Goal: Task Accomplishment & Management: Manage account settings

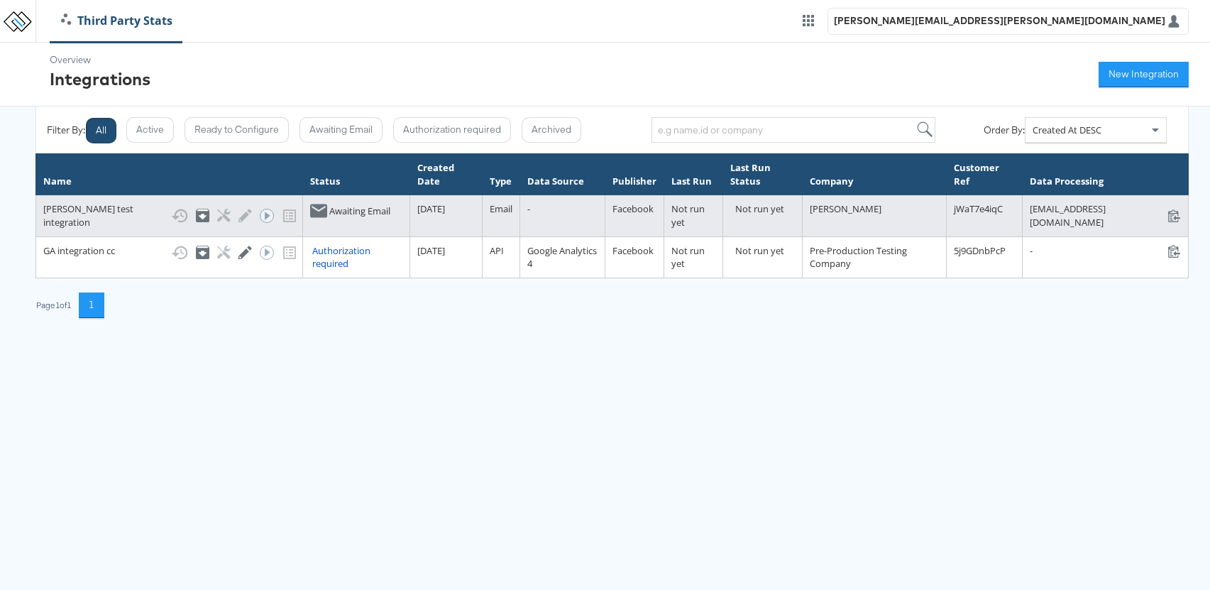
click at [1030, 209] on div "stats+anushatestintegration_jWaT7e4iqC@stitcherads.com stats+anushatestintegrat…" at bounding box center [1105, 215] width 151 height 26
copy div "[EMAIL_ADDRESS][DOMAIN_NAME]"
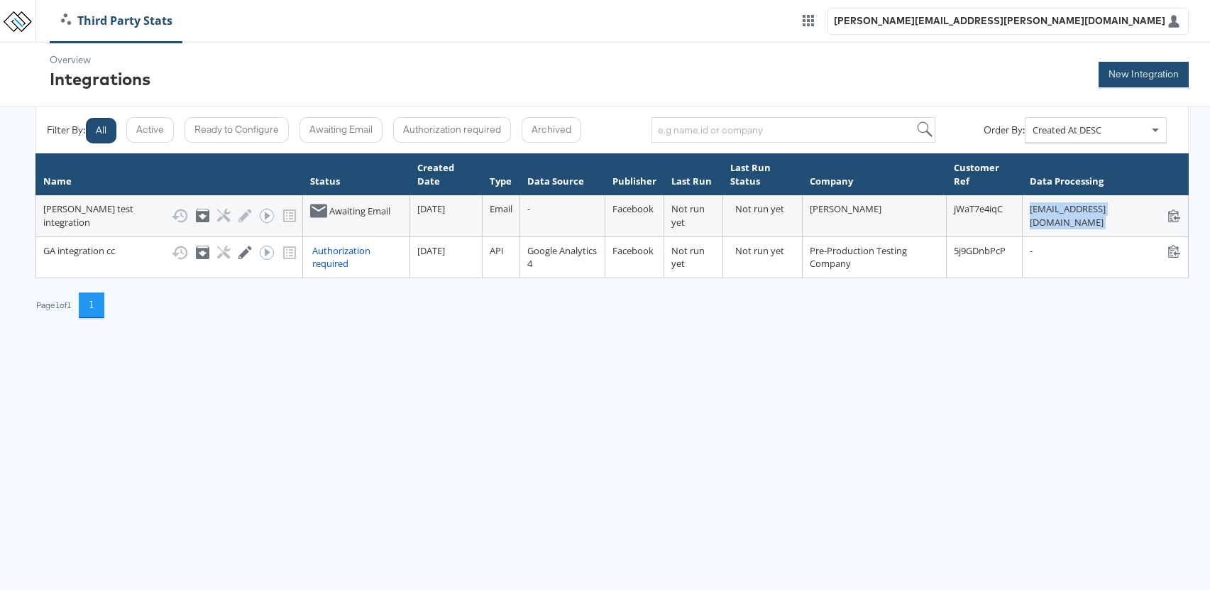
click at [1134, 70] on button "New Integration" at bounding box center [1144, 75] width 90 height 26
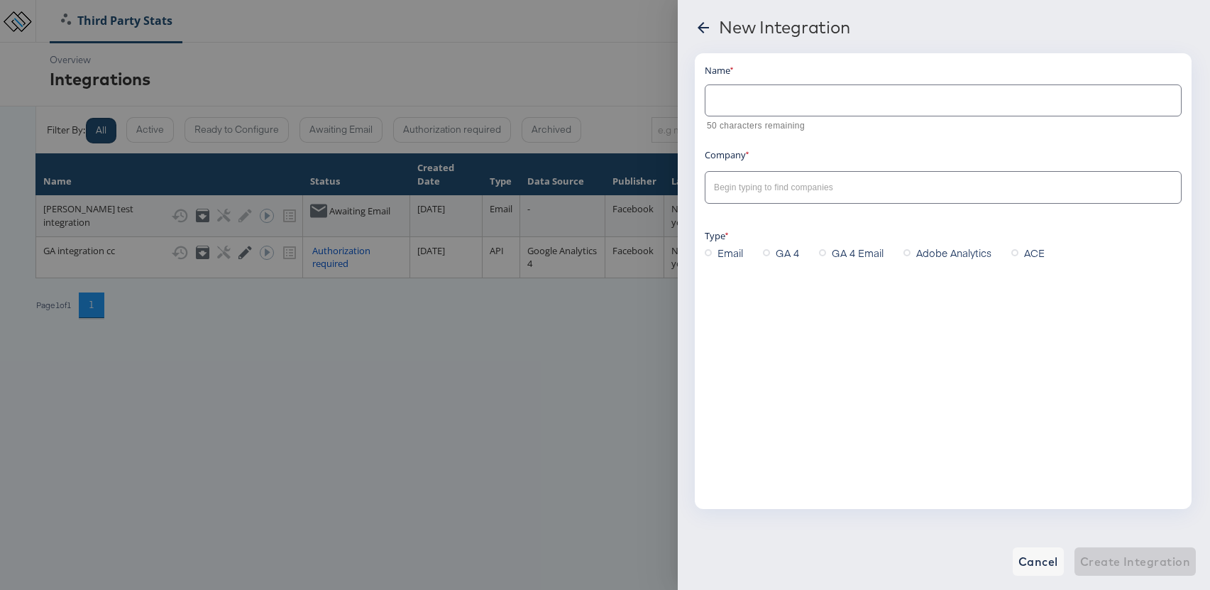
click at [742, 192] on input "text" at bounding box center [932, 188] width 442 height 16
type input "rupa"
click at [1044, 575] on button "Cancel" at bounding box center [1038, 561] width 51 height 28
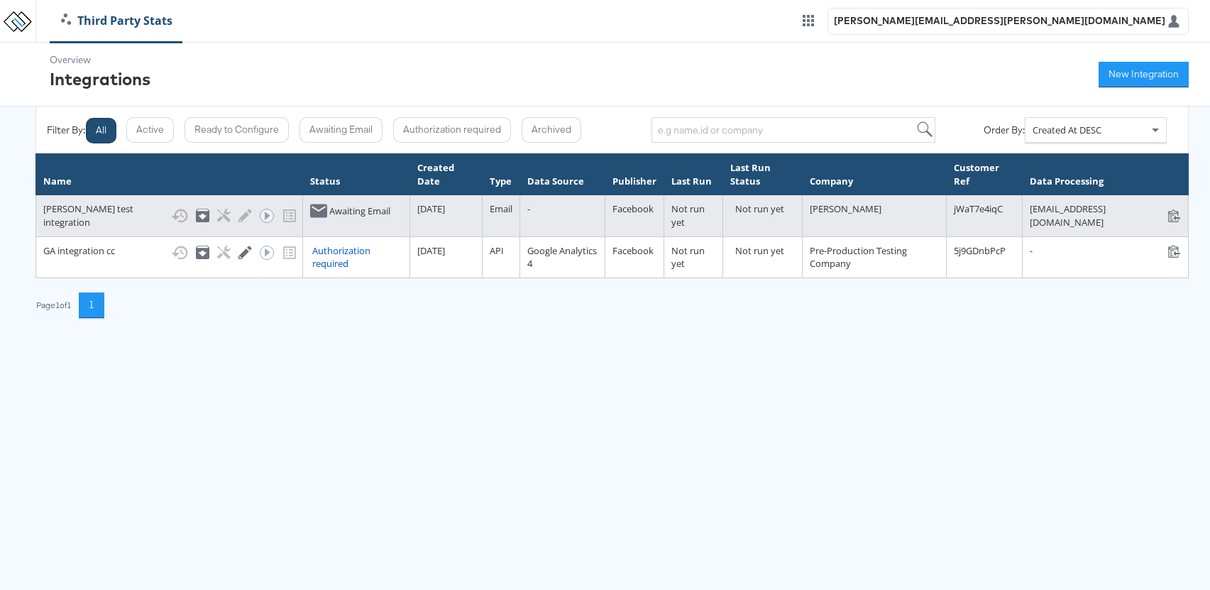
click at [1032, 211] on div "stats+anushatestintegration_jWaT7e4iqC@stitcherads.com stats+anushatestintegrat…" at bounding box center [1105, 215] width 151 height 26
copy div "[EMAIL_ADDRESS][DOMAIN_NAME]"
click at [1032, 211] on div "stats+anushatestintegration_jWaT7e4iqC@stitcherads.com stats+anushatestintegrat…" at bounding box center [1105, 215] width 151 height 26
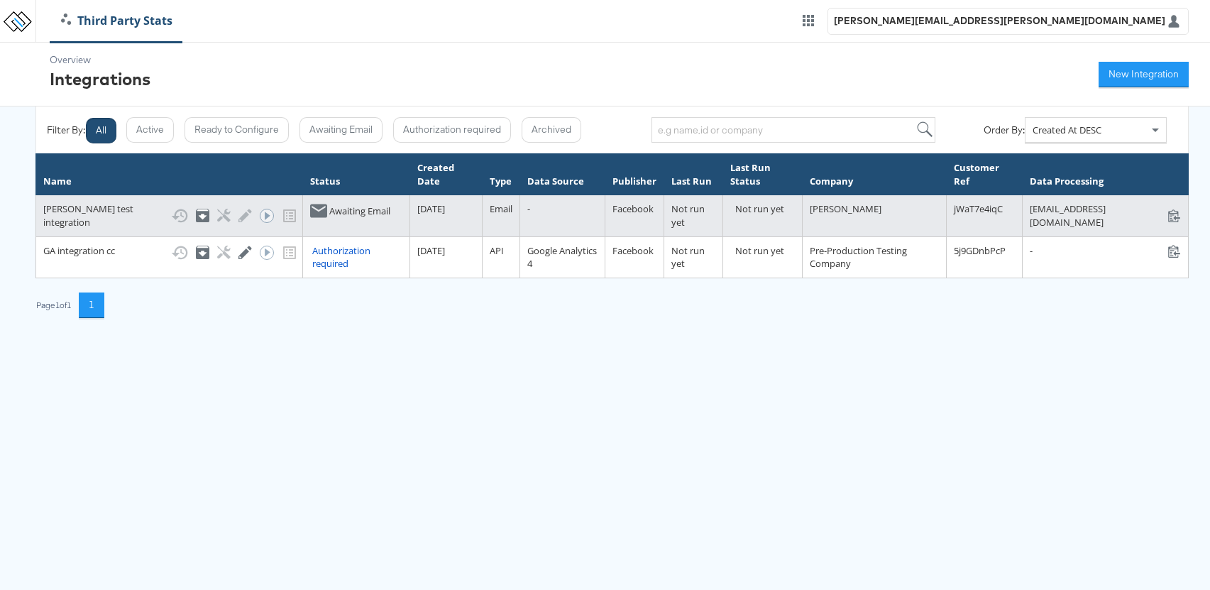
click at [1032, 211] on div "stats+anushatestintegration_jWaT7e4iqC@stitcherads.com stats+anushatestintegrat…" at bounding box center [1105, 215] width 151 height 26
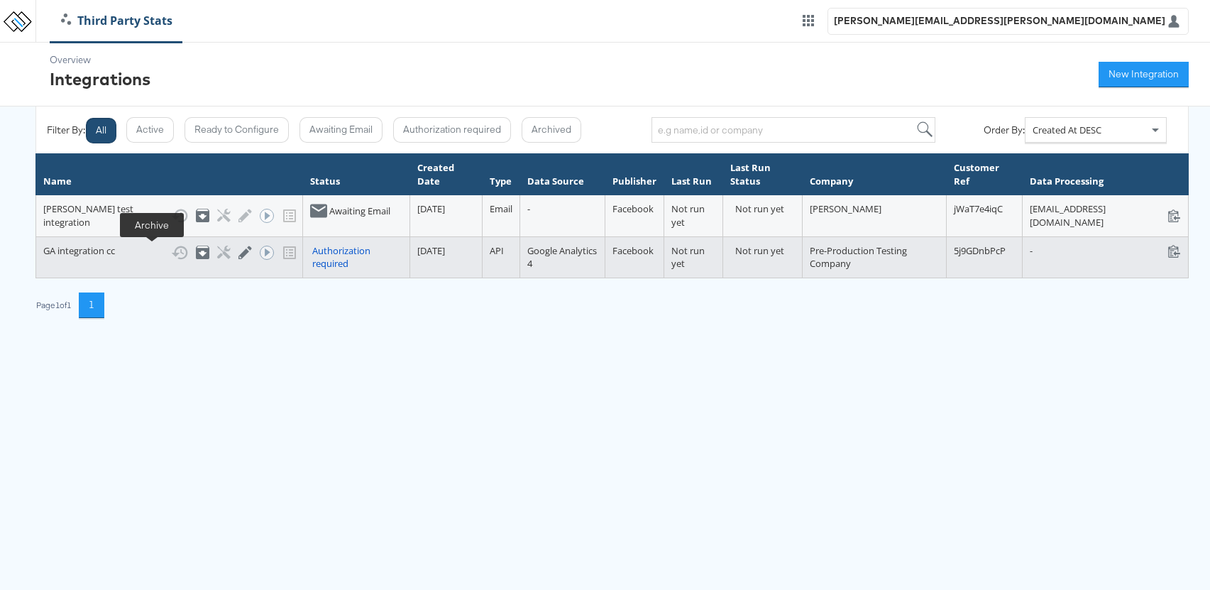
click at [196, 246] on icon at bounding box center [202, 252] width 13 height 13
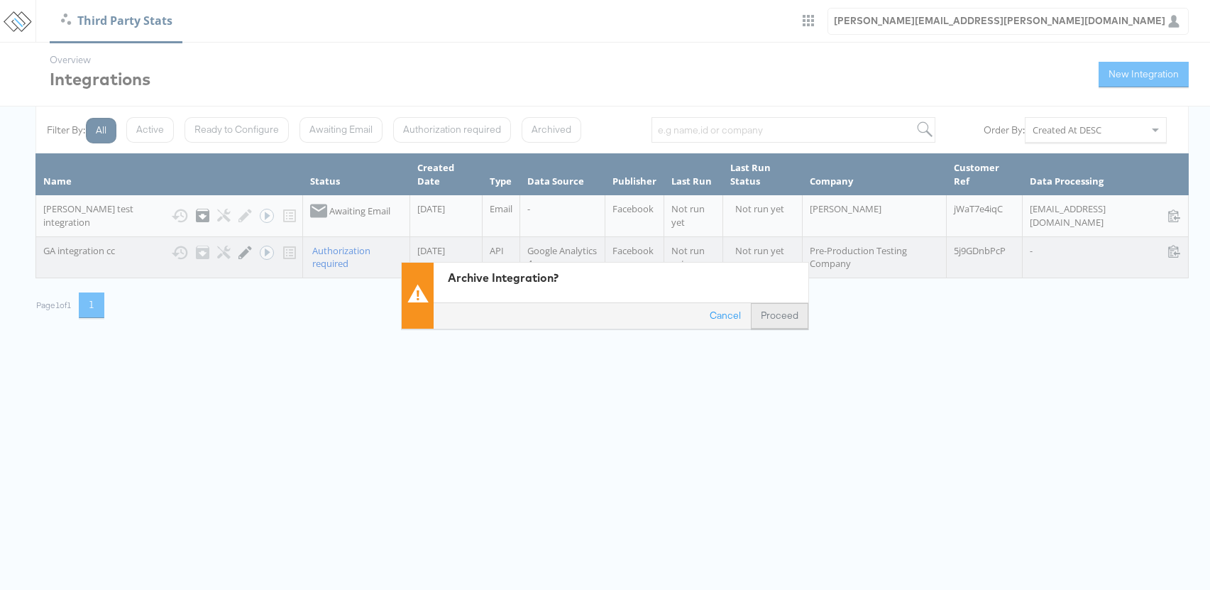
click at [785, 315] on button "Proceed" at bounding box center [779, 315] width 57 height 26
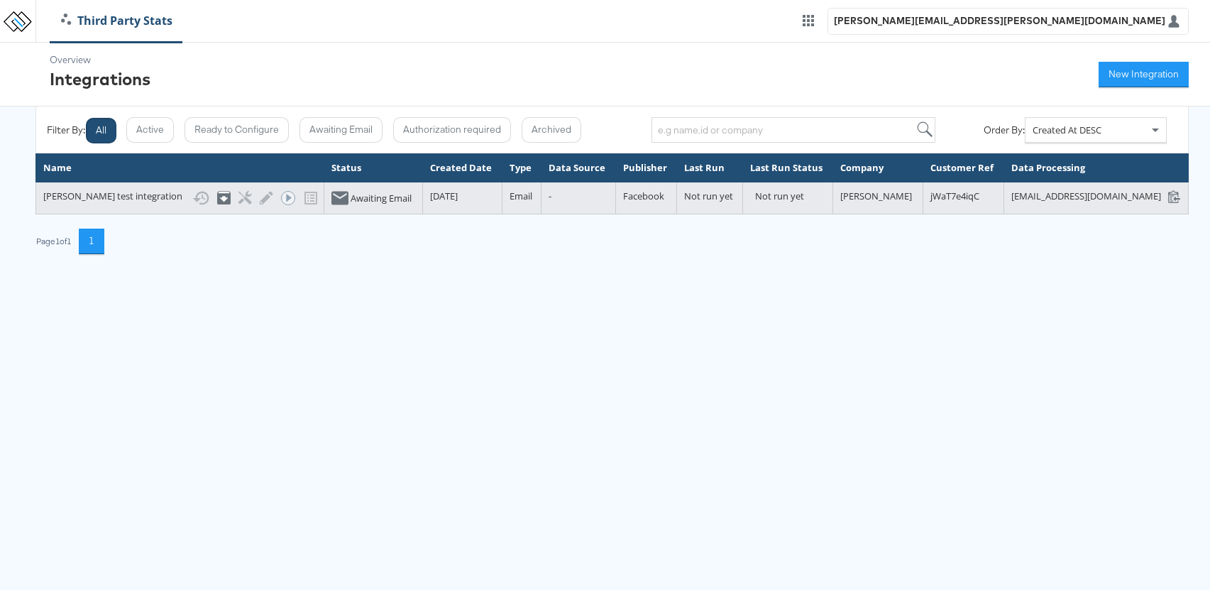
click at [1053, 203] on div "[EMAIL_ADDRESS][DOMAIN_NAME] [EMAIL_ADDRESS][DOMAIN_NAME]" at bounding box center [1096, 196] width 170 height 13
click at [1053, 203] on div "stats+anushatestintegration_jWaT7e4iqC@stitcherads.com stats+anushatestintegrat…" at bounding box center [1096, 196] width 170 height 13
copy div "[EMAIL_ADDRESS][DOMAIN_NAME]"
click at [233, 204] on icon at bounding box center [239, 197] width 13 height 13
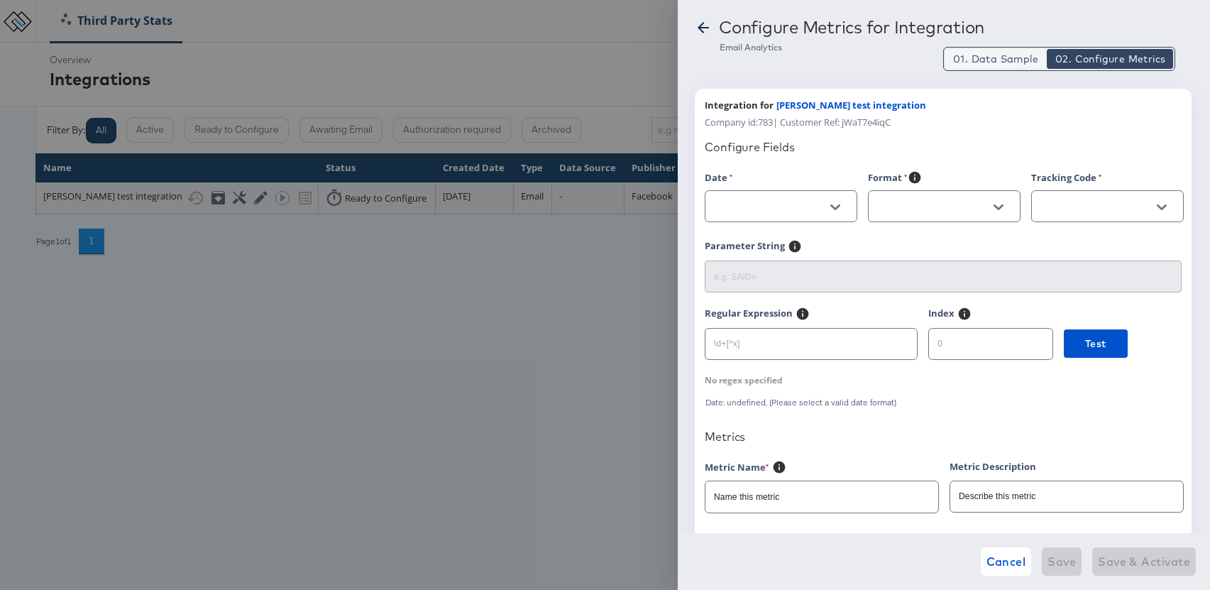
click at [995, 53] on span "01. Data Sample" at bounding box center [995, 59] width 85 height 14
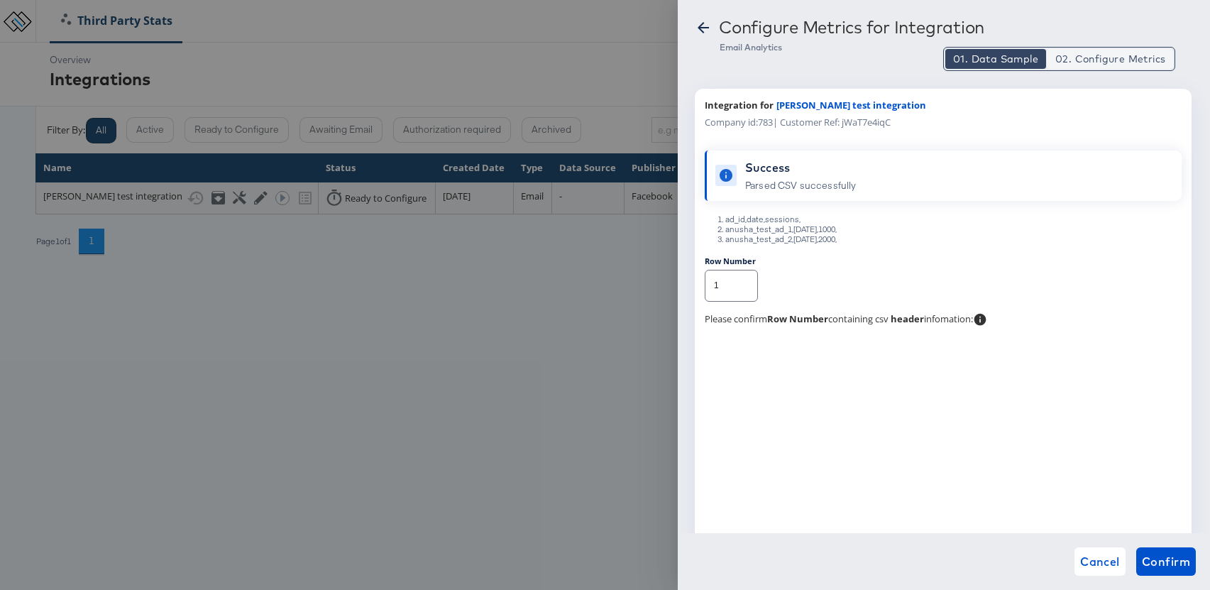
click at [1109, 64] on span "02. Configure Metrics" at bounding box center [1110, 59] width 110 height 14
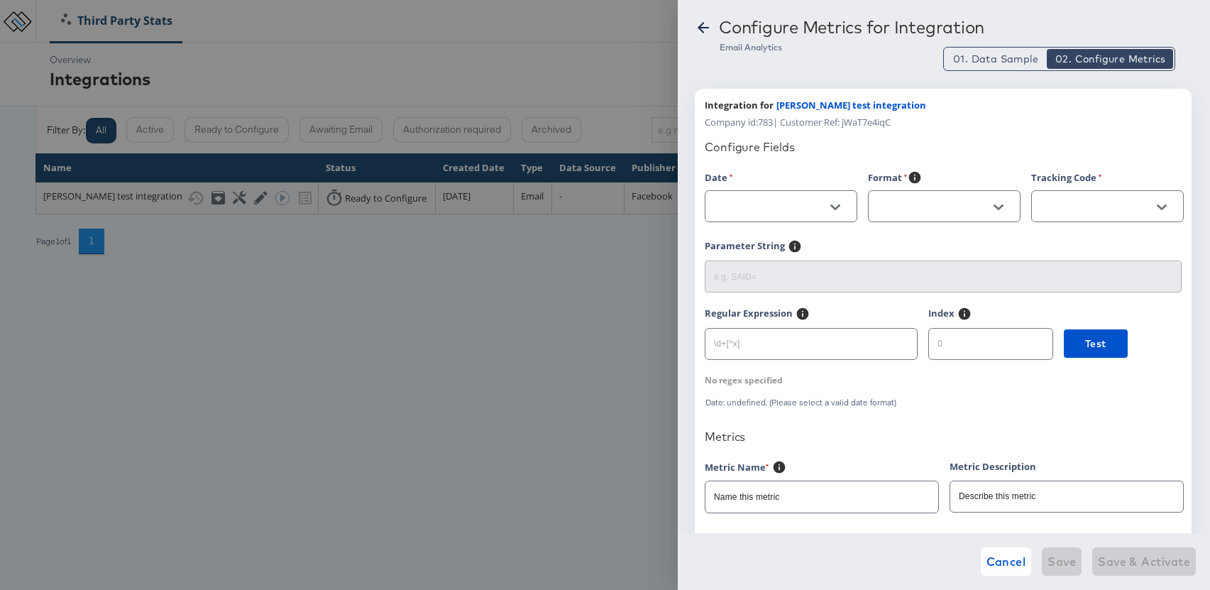
click at [828, 203] on button "Open" at bounding box center [835, 207] width 21 height 21
click at [742, 266] on li "date" at bounding box center [780, 264] width 151 height 23
type input "date"
click at [957, 194] on div at bounding box center [944, 206] width 153 height 32
click at [1005, 206] on button "Open" at bounding box center [998, 207] width 21 height 21
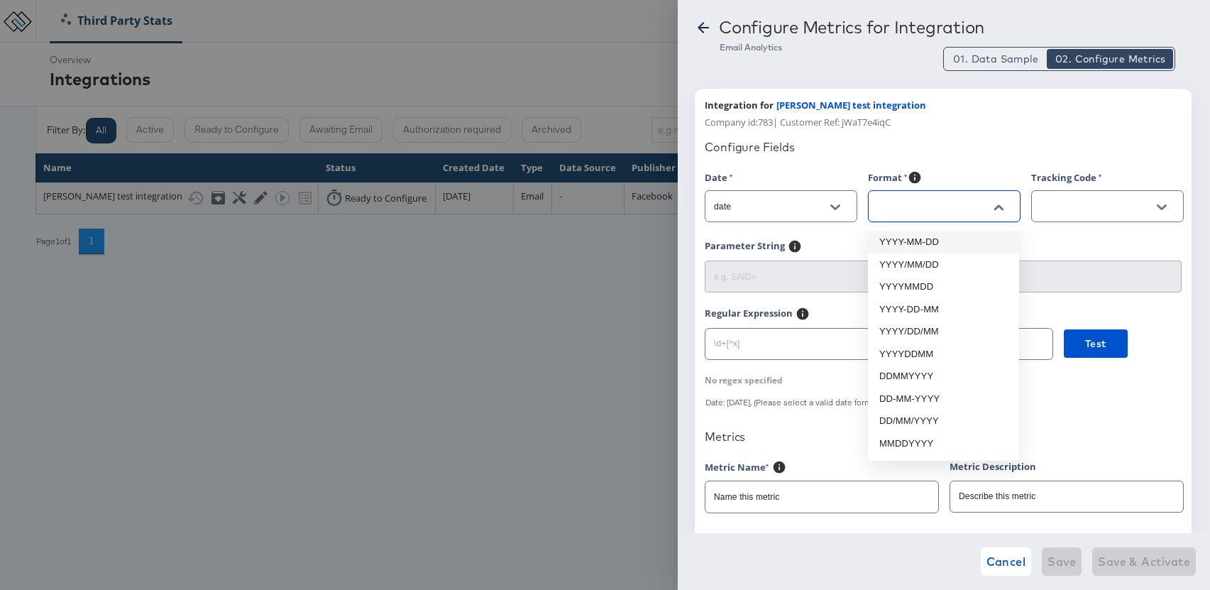
click at [933, 238] on li "YYYY-MM-DD" at bounding box center [943, 242] width 151 height 23
type input "YYYY-MM-DD"
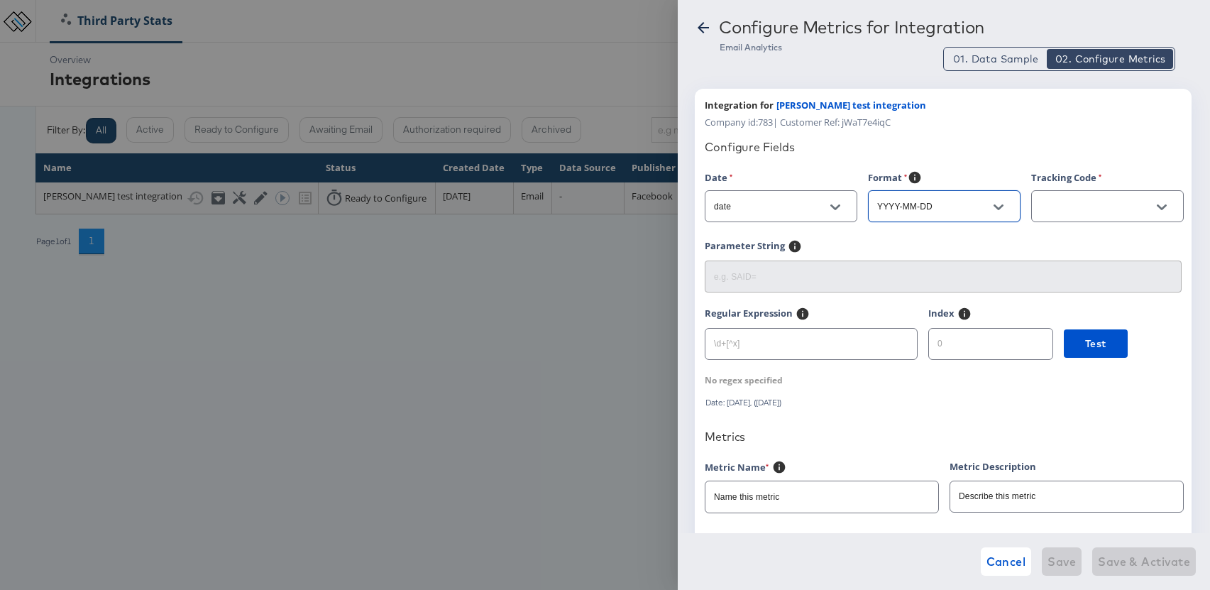
click at [1147, 198] on div at bounding box center [1162, 207] width 30 height 21
click at [1163, 207] on icon "Open" at bounding box center [1162, 207] width 10 height 6
drag, startPoint x: 1094, startPoint y: 241, endPoint x: 1085, endPoint y: 236, distance: 10.5
click at [1094, 241] on li "ad_id" at bounding box center [1106, 242] width 151 height 23
type input "ad_id"
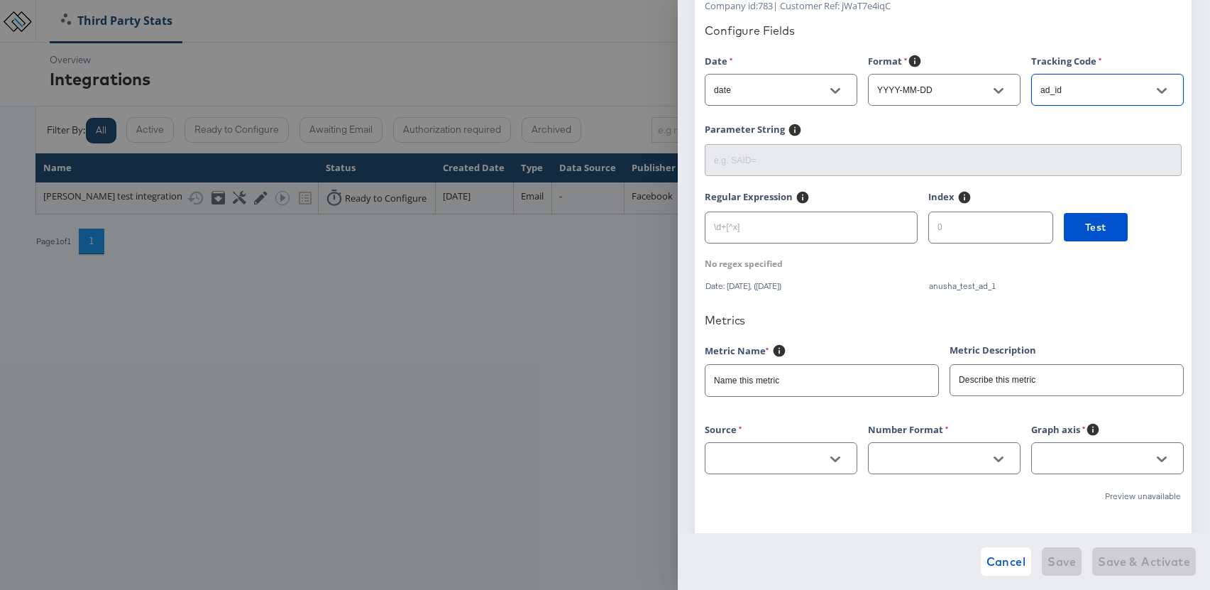
scroll to position [188, 0]
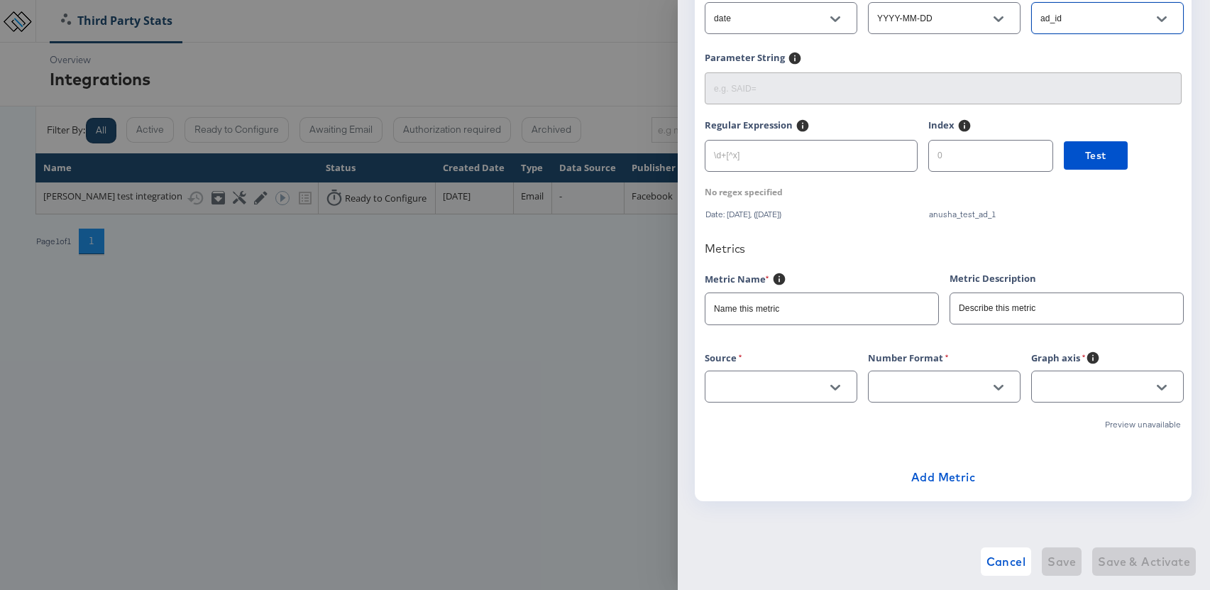
click at [781, 309] on input "Name this metric" at bounding box center [822, 302] width 233 height 31
drag, startPoint x: 820, startPoint y: 309, endPoint x: 671, endPoint y: 307, distance: 149.8
click at [671, 307] on div "Configure Metrics for Integration Email Analytics 01. Data Sample 02. Configure…" at bounding box center [605, 295] width 1210 height 590
type input "Sessions"
type input "Session"
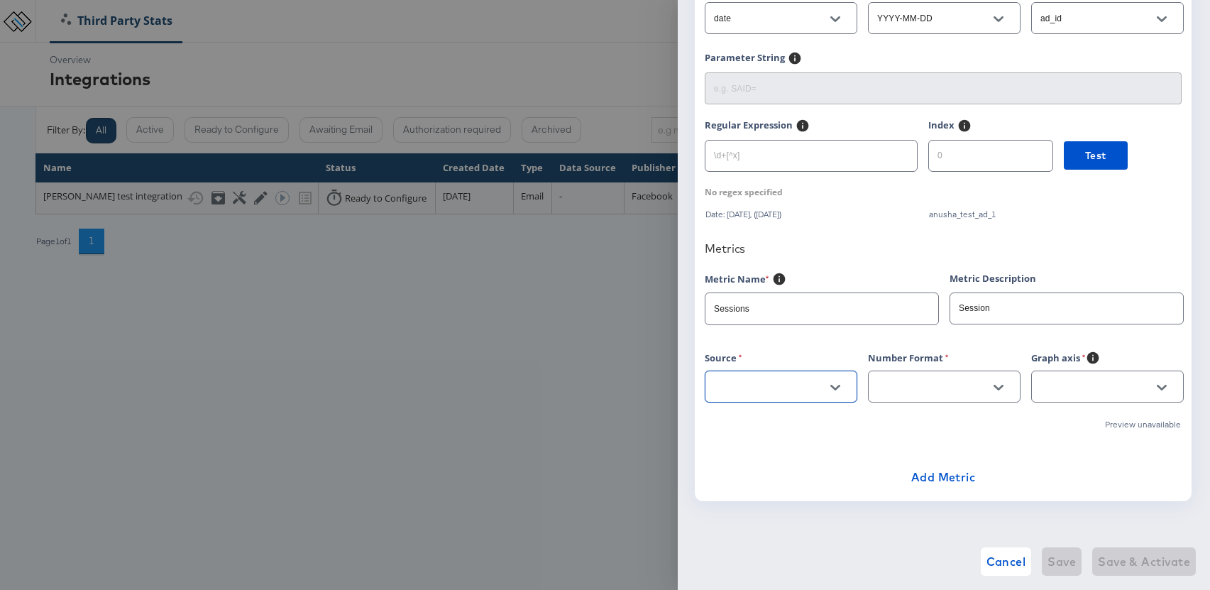
click at [830, 385] on icon "Open" at bounding box center [835, 388] width 10 height 10
click at [779, 419] on li "sessions" at bounding box center [780, 422] width 151 height 23
type input "sessions"
click at [1009, 392] on div at bounding box center [999, 387] width 30 height 21
click at [994, 385] on icon "Open" at bounding box center [999, 388] width 10 height 6
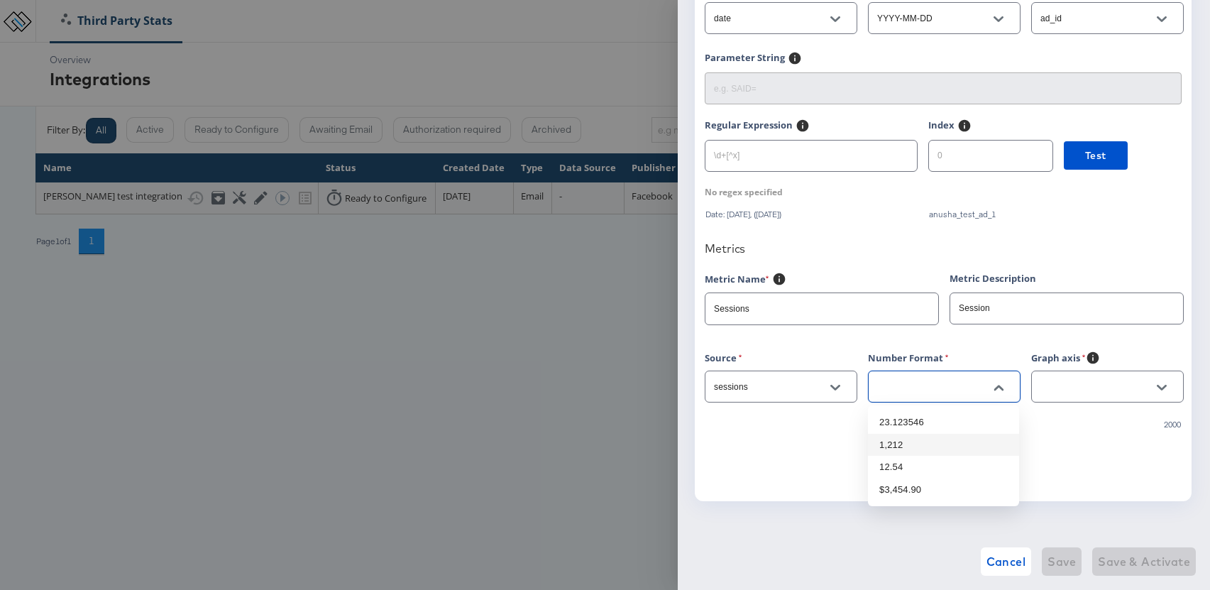
click at [906, 443] on li "1,212" at bounding box center [943, 445] width 151 height 23
type input "1,212"
click at [1163, 388] on icon "Open" at bounding box center [1162, 388] width 10 height 6
click at [1103, 428] on li "Amount" at bounding box center [1106, 422] width 151 height 23
type input "Amount"
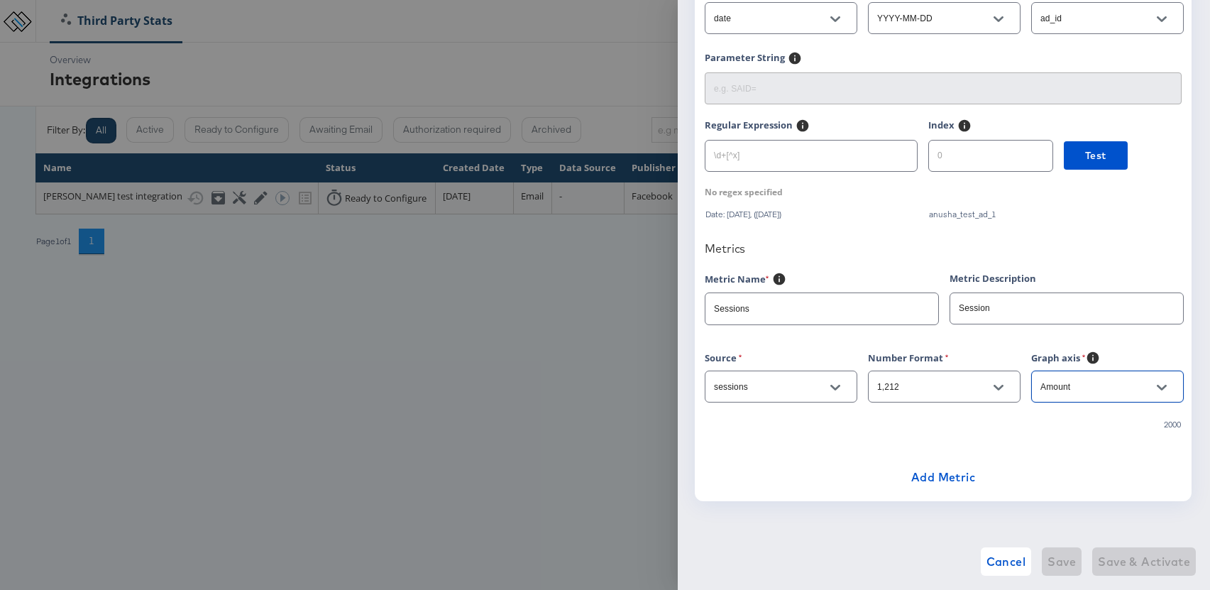
scroll to position [0, 0]
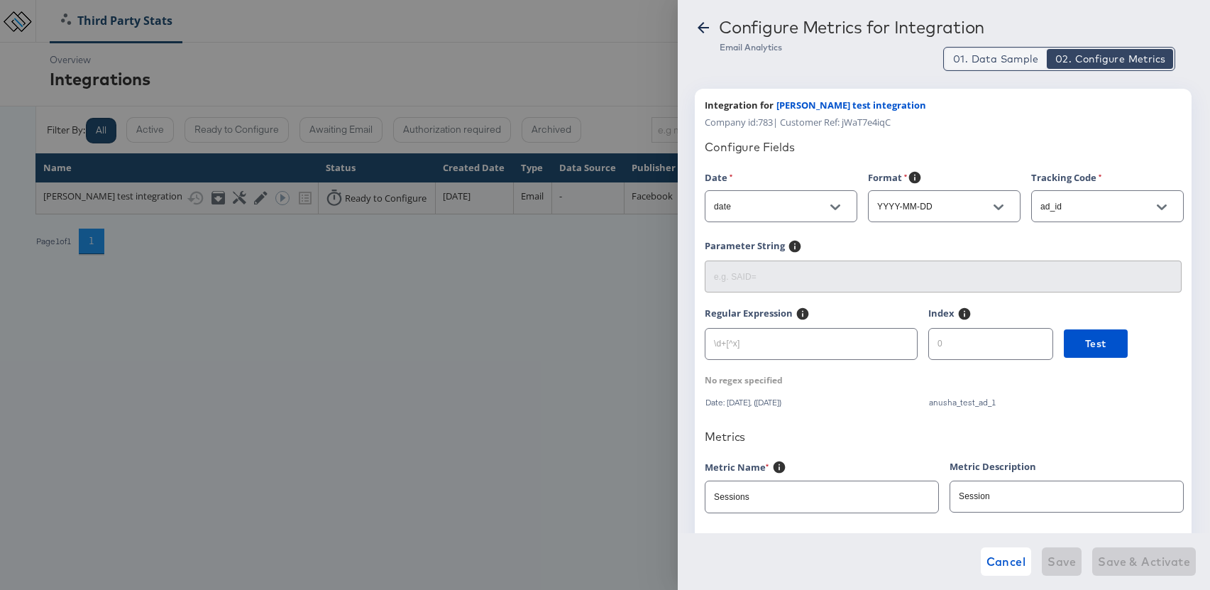
click at [989, 60] on span "01. Data Sample" at bounding box center [995, 59] width 85 height 14
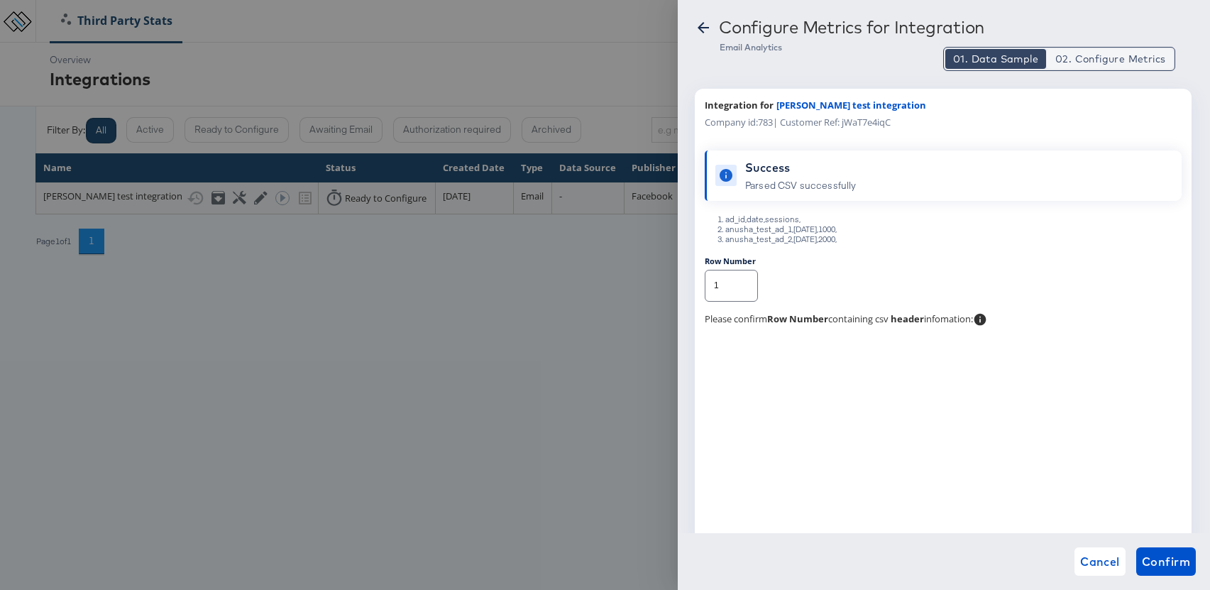
click at [1116, 61] on span "02. Configure Metrics" at bounding box center [1110, 59] width 110 height 14
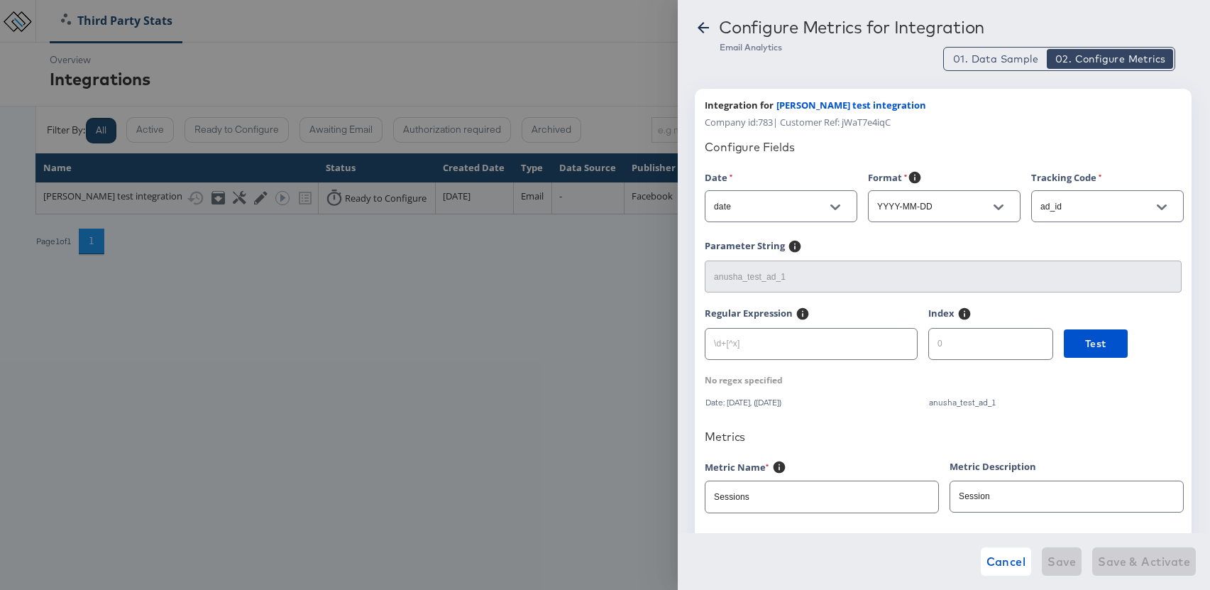
scroll to position [188, 0]
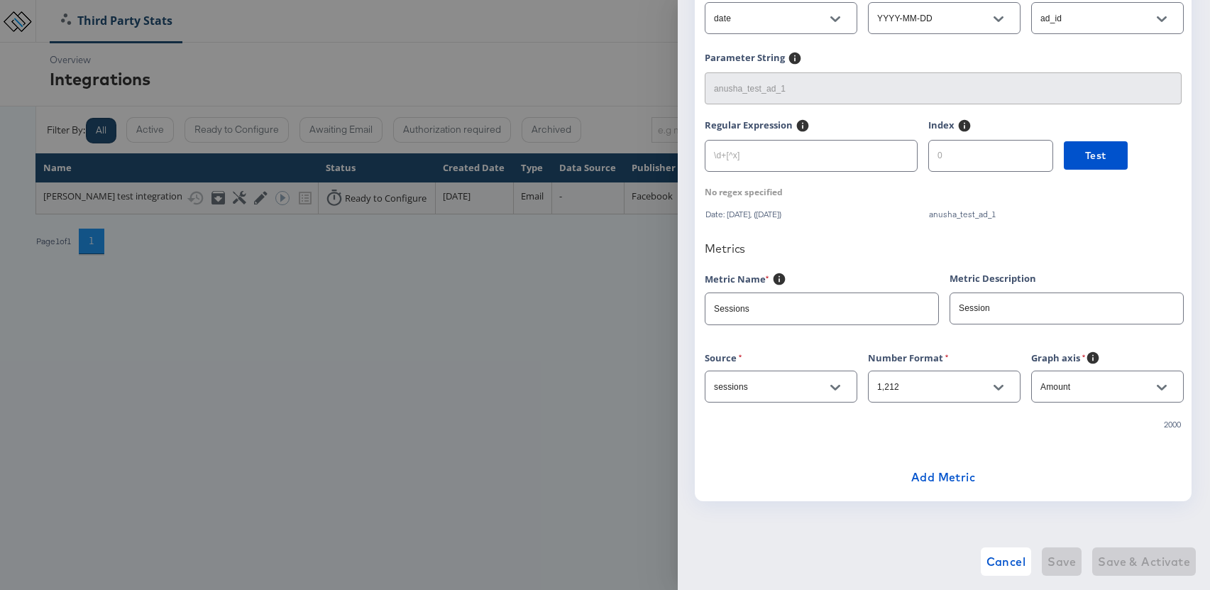
click at [1147, 551] on div "Cancel Save Save & Activate" at bounding box center [944, 561] width 504 height 28
drag, startPoint x: 1147, startPoint y: 551, endPoint x: 1137, endPoint y: 542, distance: 14.1
click at [1147, 551] on div "Cancel Save Save & Activate" at bounding box center [944, 561] width 504 height 28
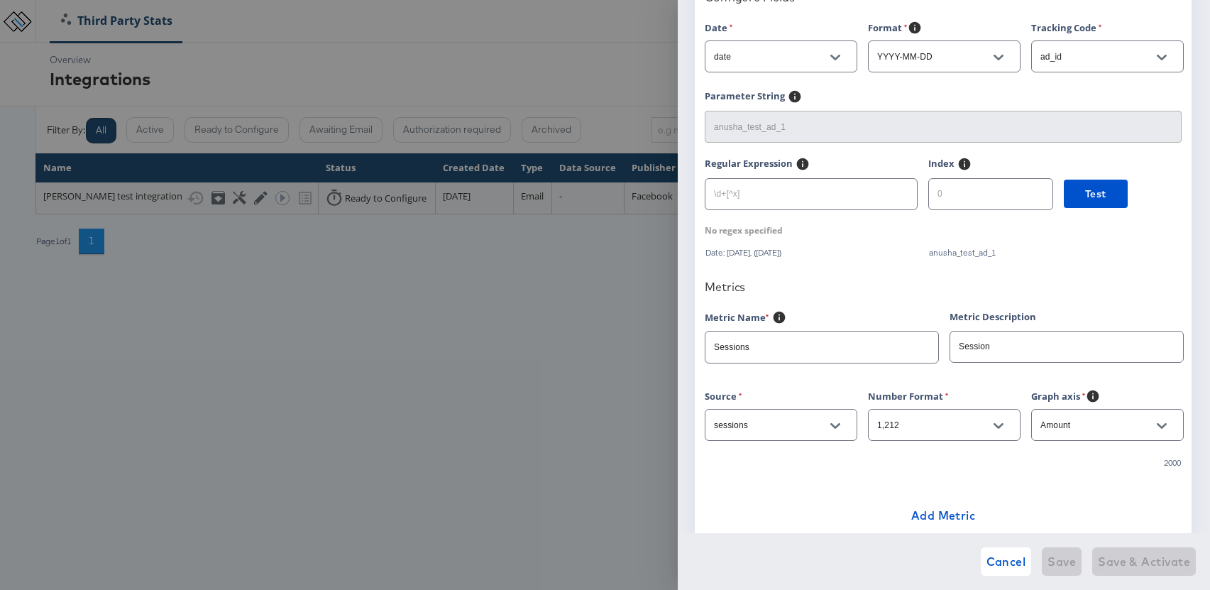
scroll to position [152, 0]
click at [716, 341] on input "Sessions" at bounding box center [822, 339] width 233 height 31
type input "Sessions"
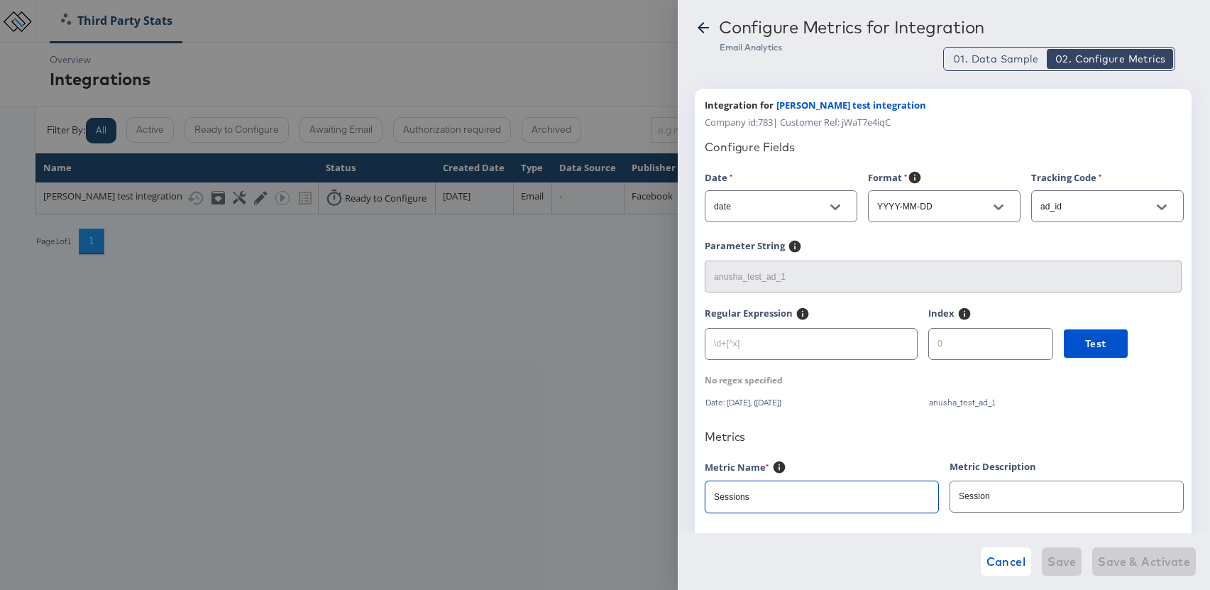
click at [981, 70] on div "01. Data Sample 02. Configure Metrics" at bounding box center [1059, 59] width 232 height 24
click at [992, 54] on span "01. Data Sample" at bounding box center [995, 59] width 85 height 14
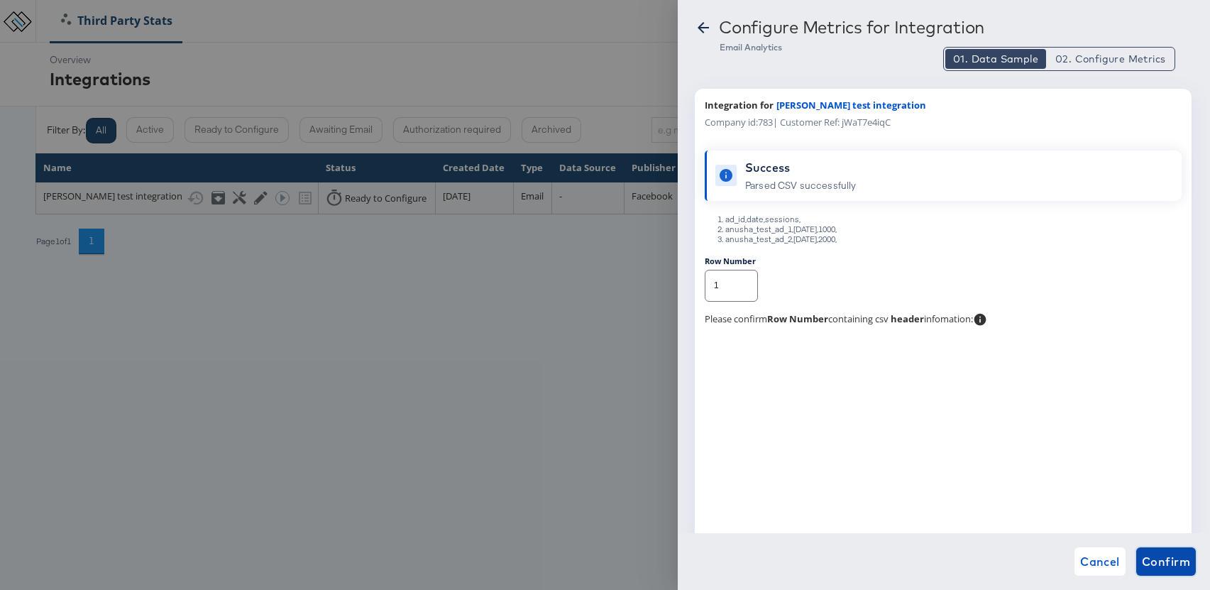
click at [1163, 557] on span "Confirm" at bounding box center [1166, 561] width 48 height 20
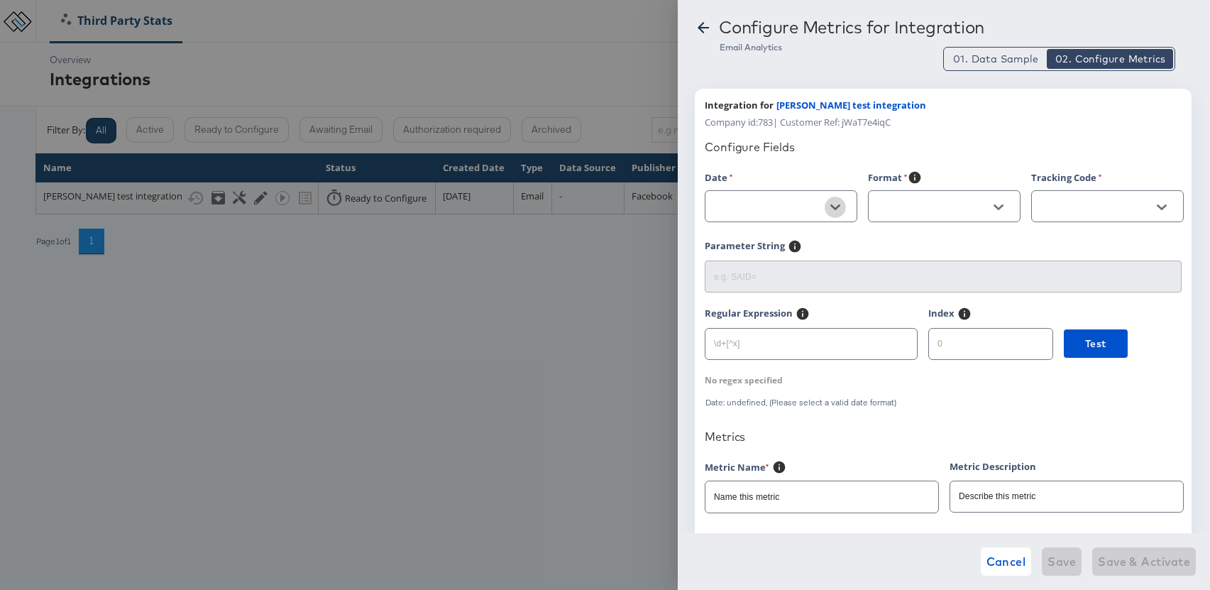
click at [836, 205] on icon "Open" at bounding box center [835, 207] width 10 height 10
click at [759, 237] on li "ad_id" at bounding box center [780, 242] width 151 height 23
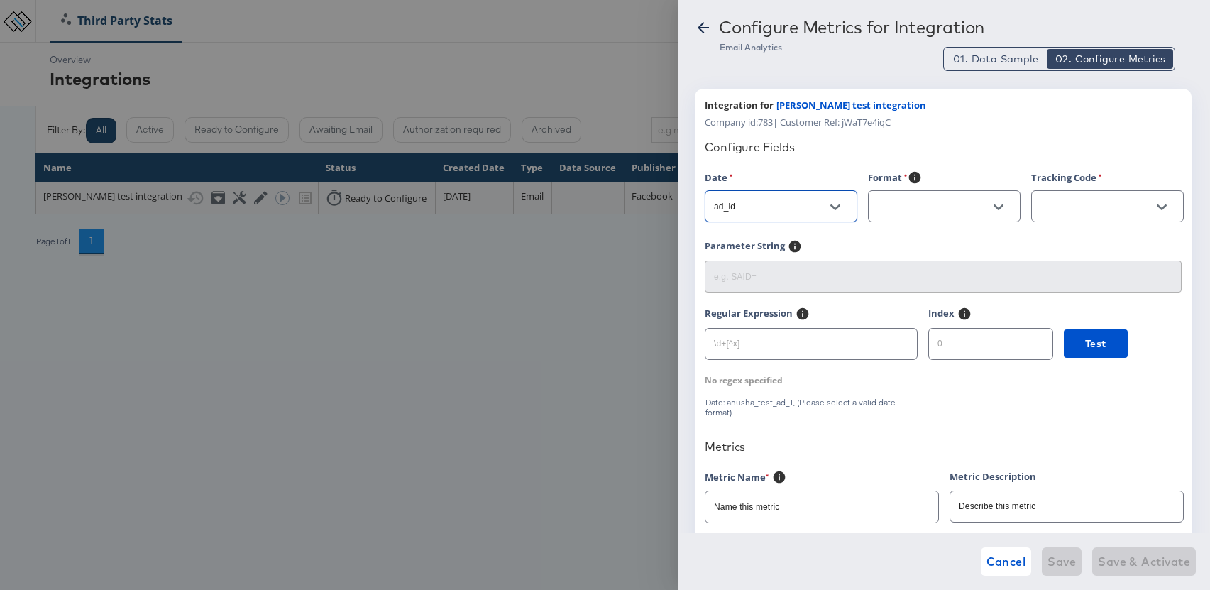
click at [838, 209] on icon "Open" at bounding box center [835, 207] width 10 height 10
click at [779, 267] on li "date" at bounding box center [780, 264] width 151 height 23
type input "date"
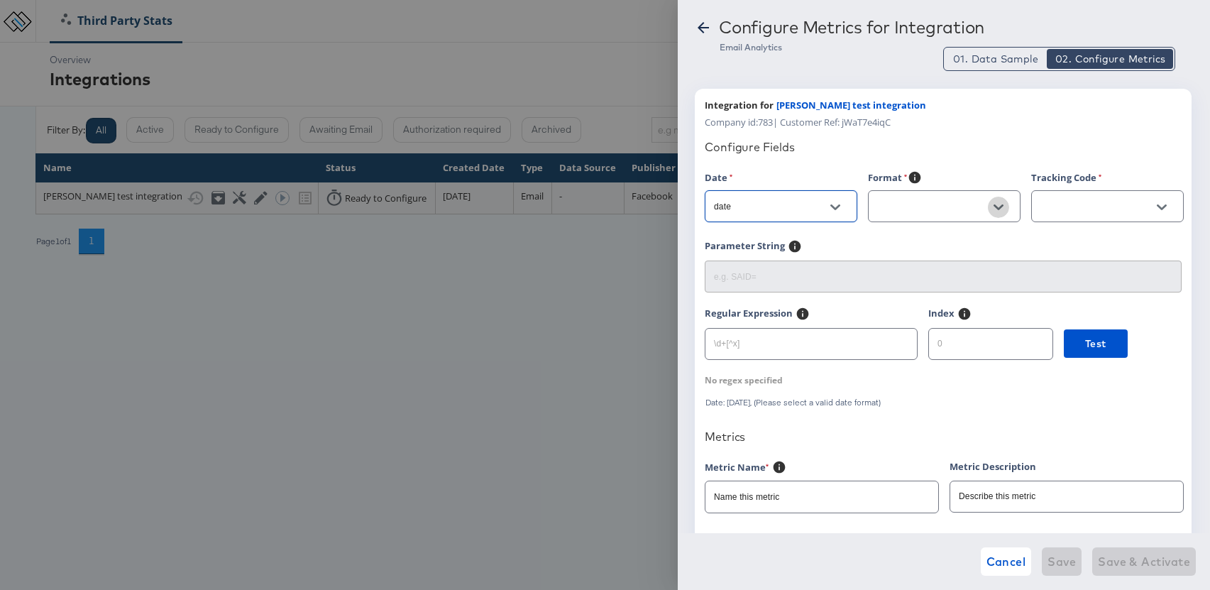
click at [1001, 202] on icon "Open" at bounding box center [999, 207] width 10 height 10
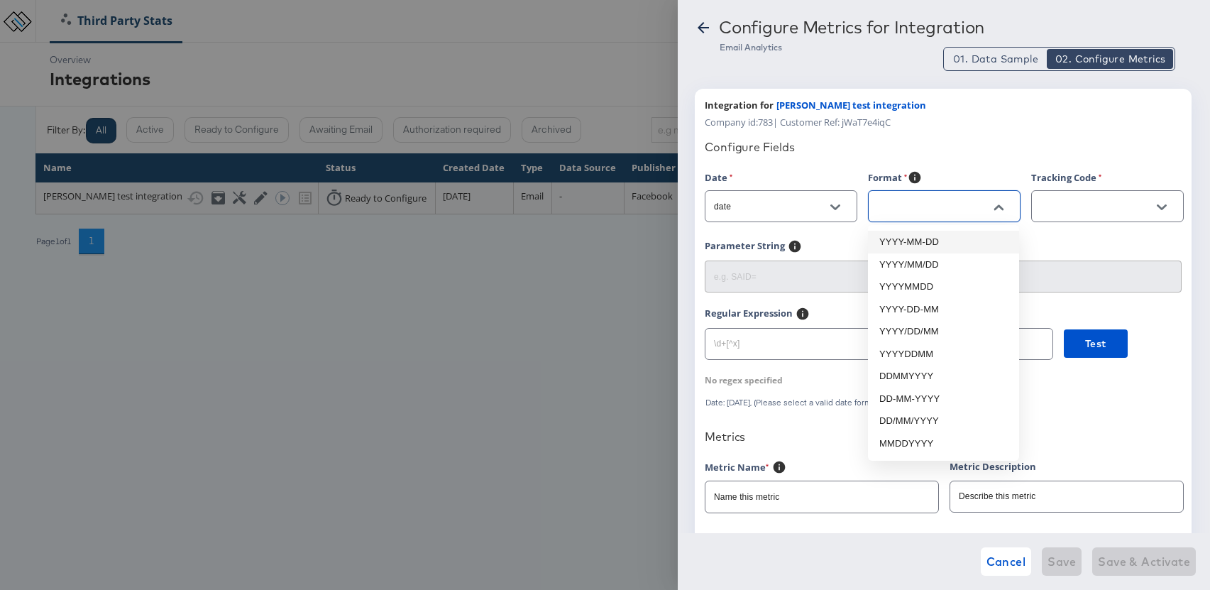
click at [950, 246] on li "YYYY-MM-DD" at bounding box center [943, 242] width 151 height 23
type input "YYYY-MM-DD"
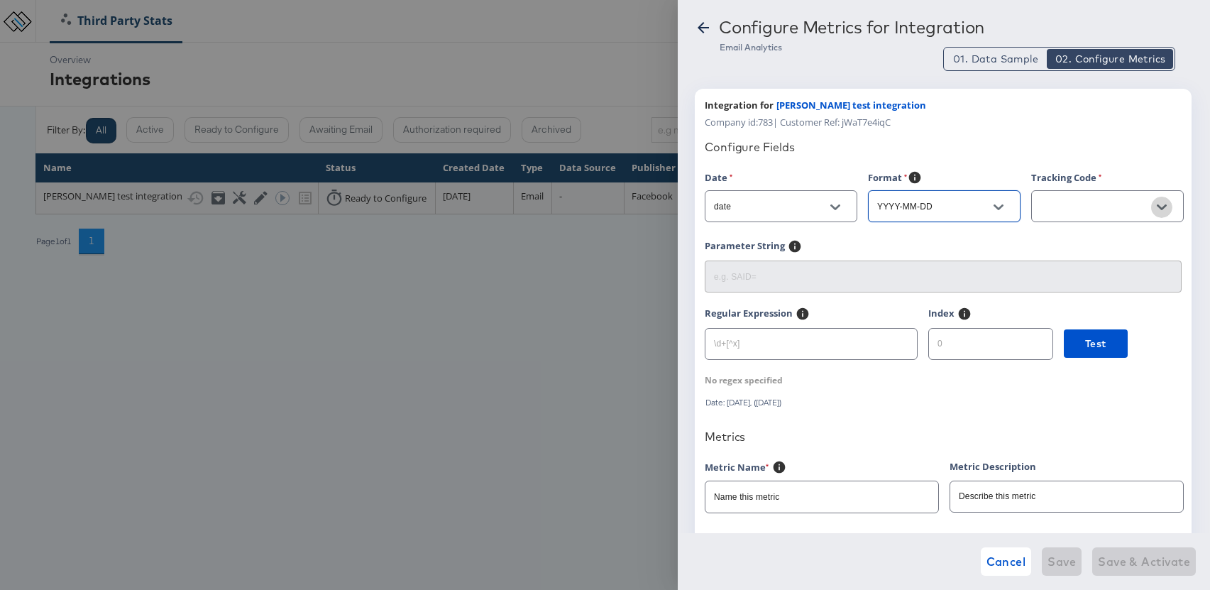
click at [1158, 205] on icon "Open" at bounding box center [1162, 207] width 10 height 6
click at [1099, 236] on li "ad_id" at bounding box center [1106, 242] width 151 height 23
type input "ad_id"
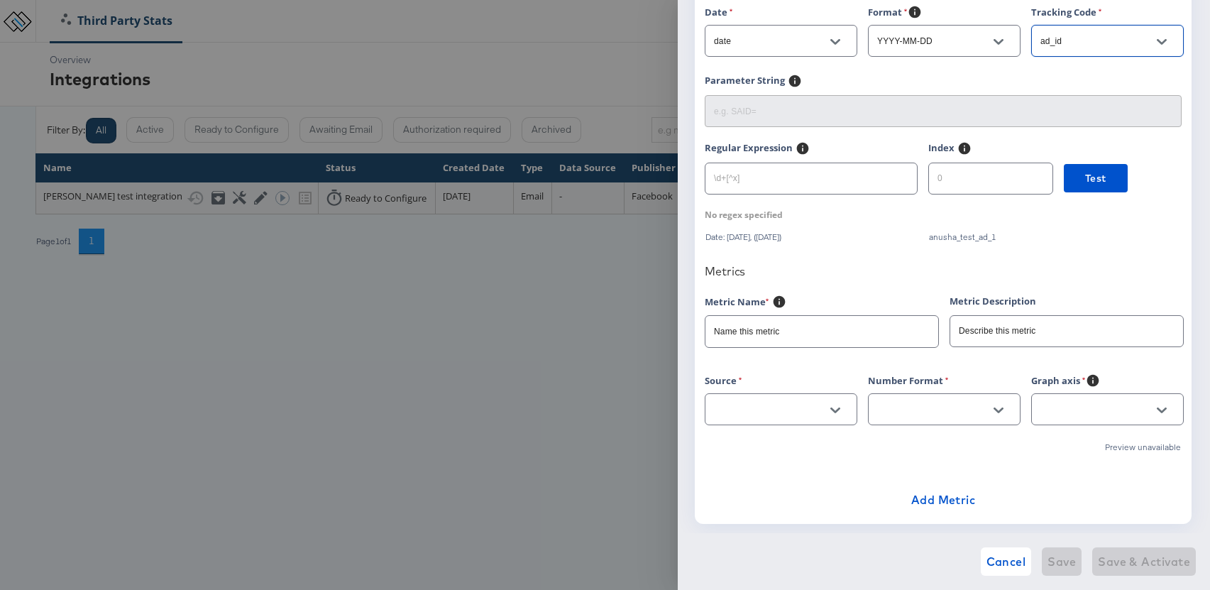
scroll to position [188, 0]
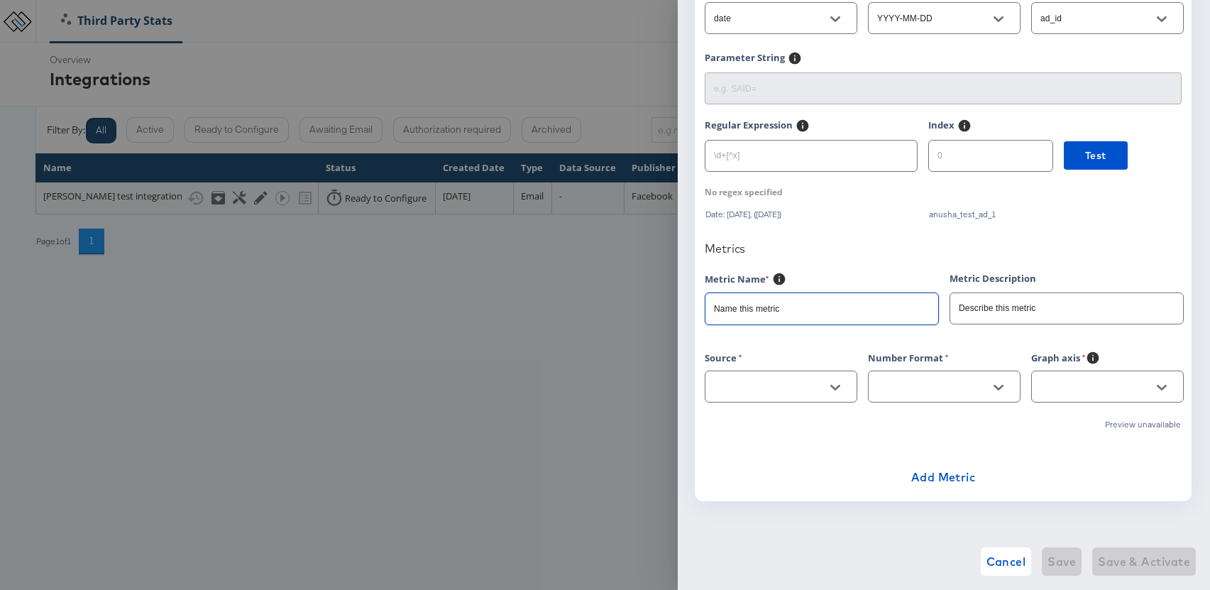
click at [761, 308] on input "Name this metric" at bounding box center [822, 302] width 233 height 31
click at [836, 388] on icon "Open" at bounding box center [835, 388] width 10 height 6
click at [775, 422] on li "sessions" at bounding box center [780, 422] width 151 height 23
type input "sessions"
click at [985, 392] on div at bounding box center [999, 387] width 30 height 21
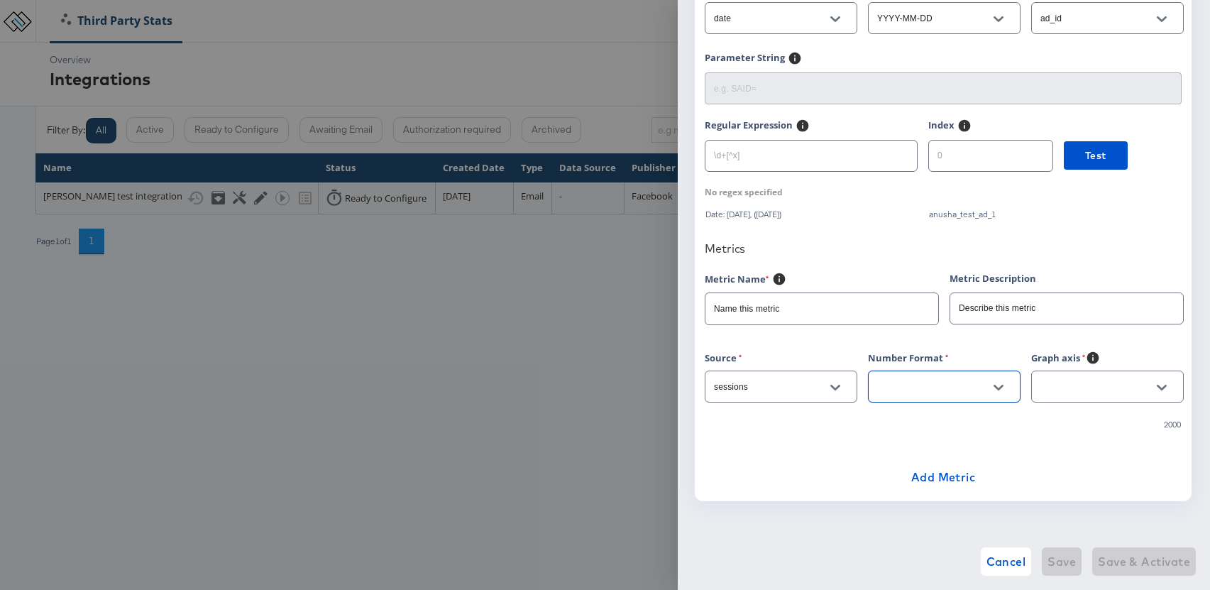
click at [1001, 388] on icon "Open" at bounding box center [999, 388] width 10 height 6
click at [952, 426] on li "23.123546" at bounding box center [943, 422] width 151 height 23
type input "23.123546"
click at [1138, 385] on input "text" at bounding box center [1097, 387] width 118 height 16
click at [1084, 469] on li "Actions" at bounding box center [1106, 467] width 151 height 23
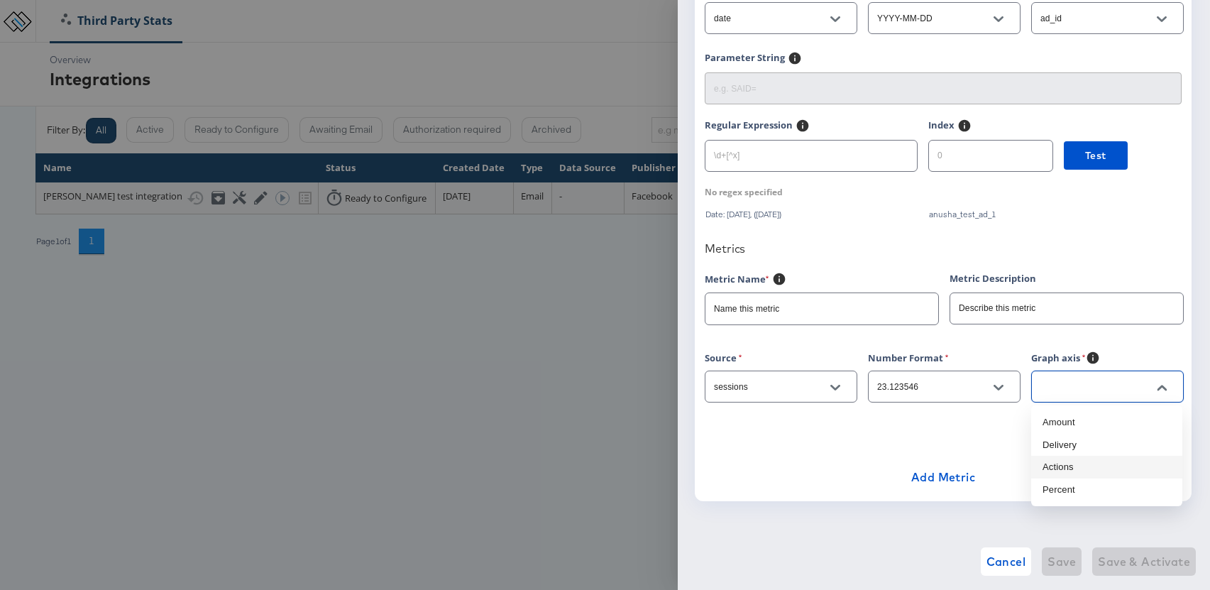
type input "Actions"
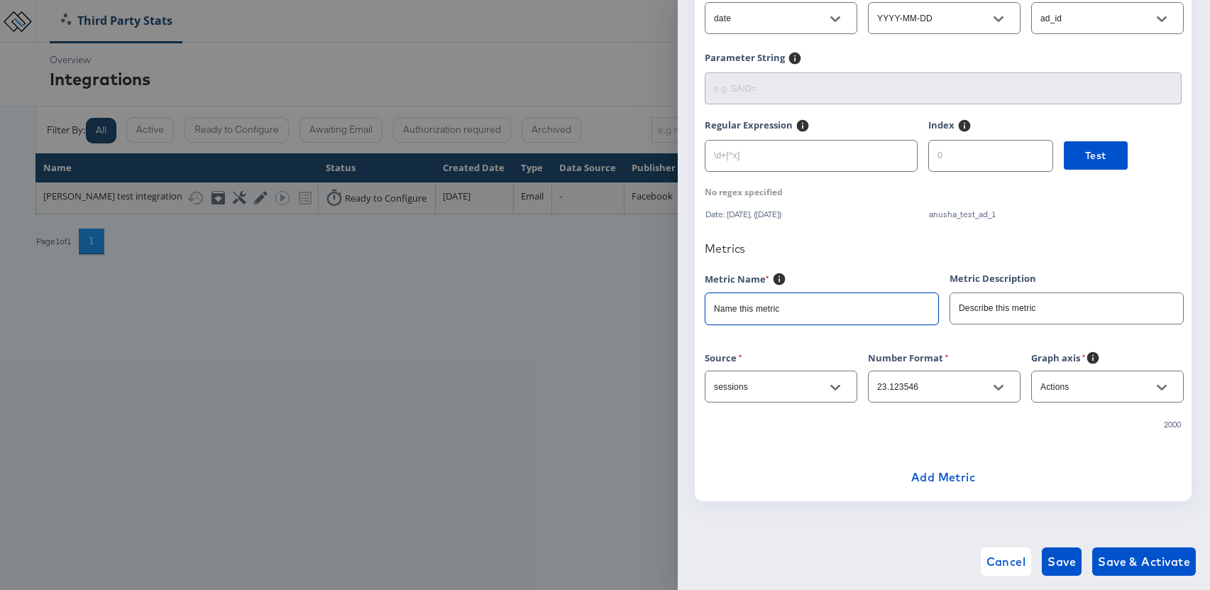
click at [761, 309] on input "Name this metric" at bounding box center [822, 302] width 233 height 31
drag, startPoint x: 794, startPoint y: 307, endPoint x: 683, endPoint y: 304, distance: 111.5
click at [683, 304] on div "Configure Metrics for Integration Email Analytics 01. Data Sample 02. Configure…" at bounding box center [944, 295] width 532 height 590
type input "Sessions"
click at [966, 308] on input "Describe this metric" at bounding box center [1066, 302] width 233 height 31
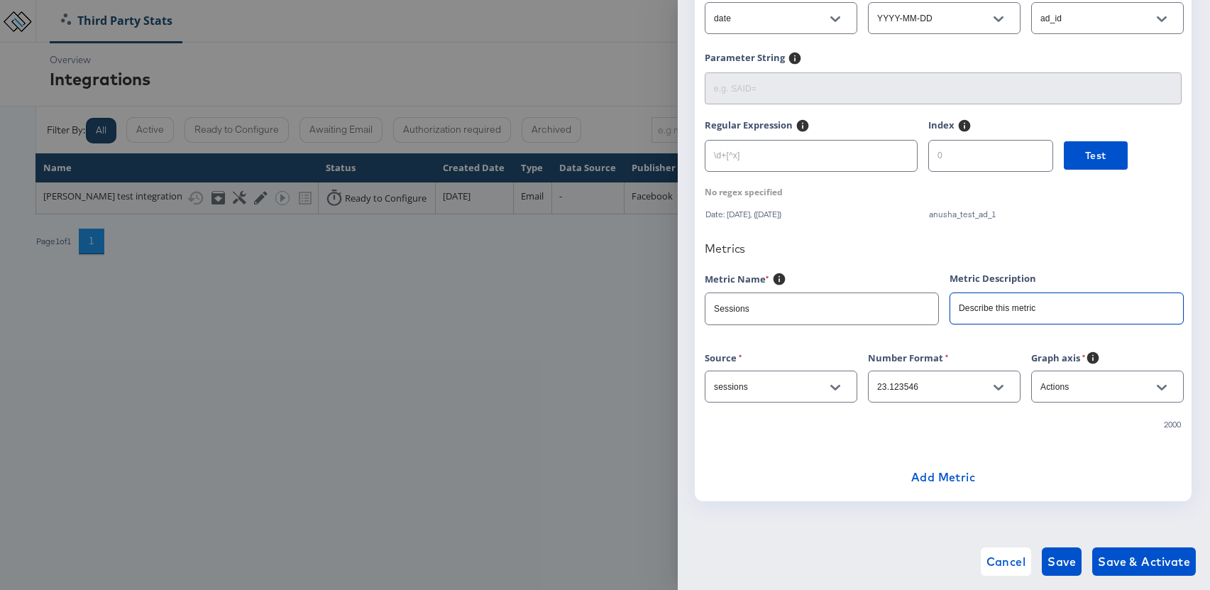
click at [967, 312] on input "Describe this metric" at bounding box center [1066, 302] width 233 height 31
type input "Sessions received"
drag, startPoint x: 1004, startPoint y: 307, endPoint x: 921, endPoint y: 308, distance: 83.0
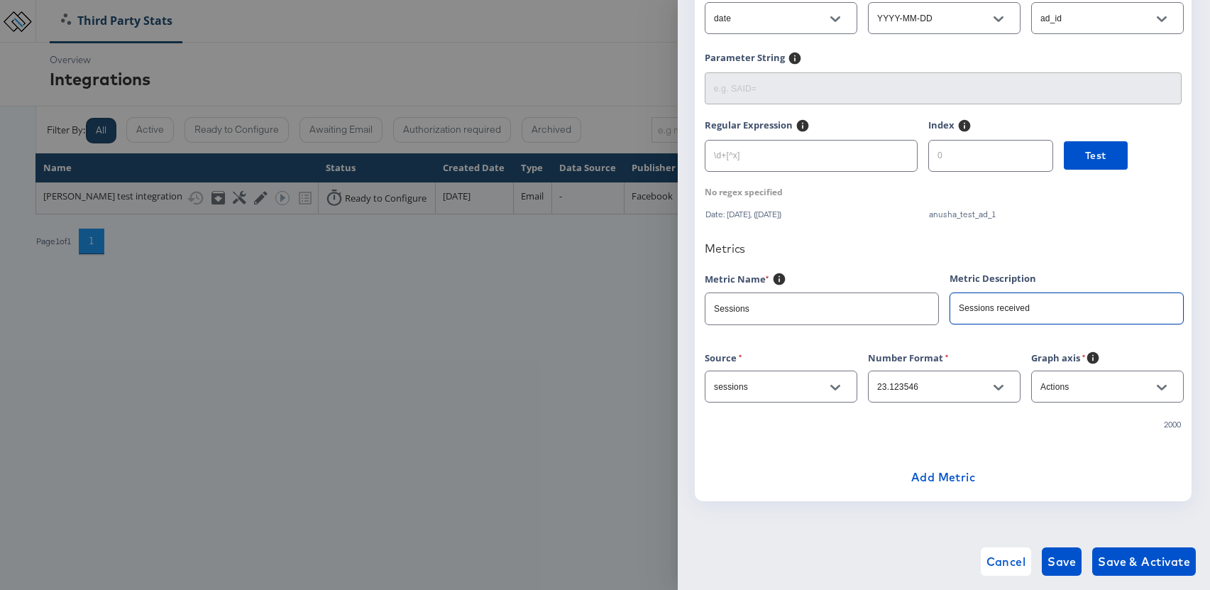
click at [921, 308] on div "Metric Name Sessions Metric Description Sessions received" at bounding box center [950, 305] width 490 height 67
click at [984, 391] on div at bounding box center [999, 387] width 30 height 21
type input "Sessions received"
click at [1000, 385] on icon "Open" at bounding box center [999, 388] width 10 height 10
click at [882, 443] on li "1,212" at bounding box center [943, 445] width 151 height 23
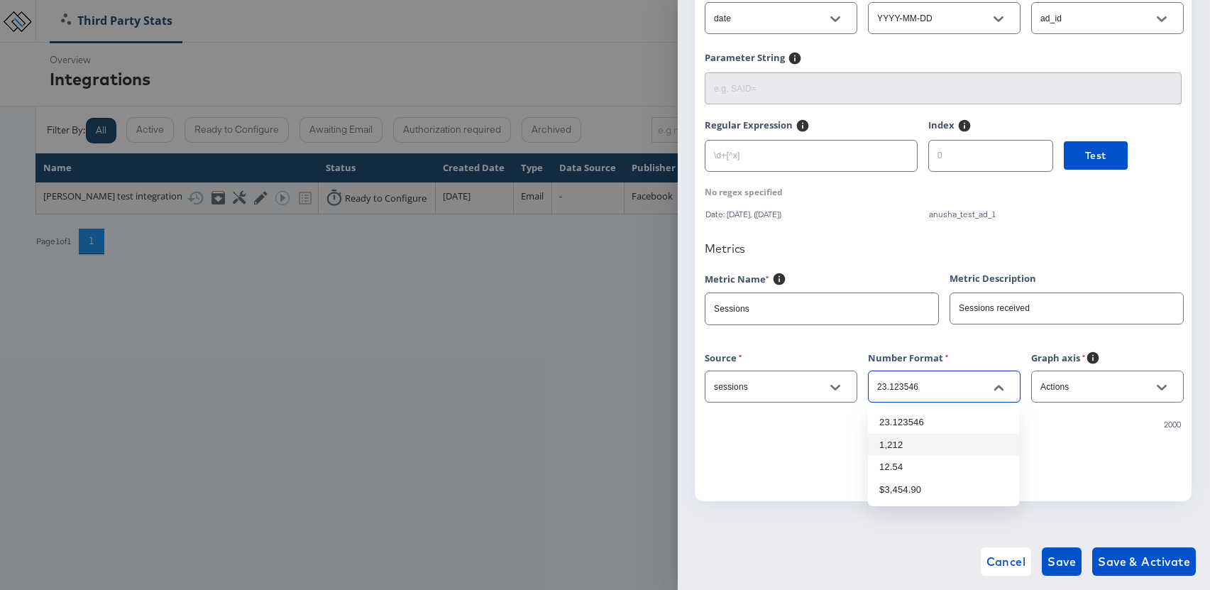
type input "1,212"
click at [1040, 466] on div "Add Metric" at bounding box center [943, 477] width 477 height 28
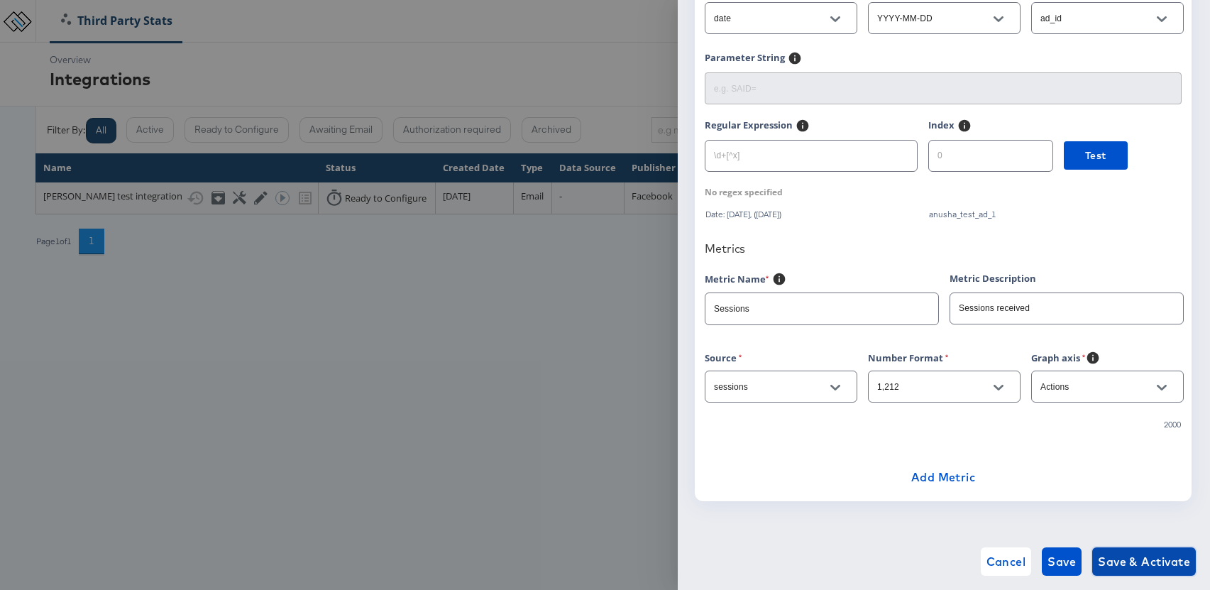
click at [1149, 561] on span "Save & Activate" at bounding box center [1144, 561] width 92 height 20
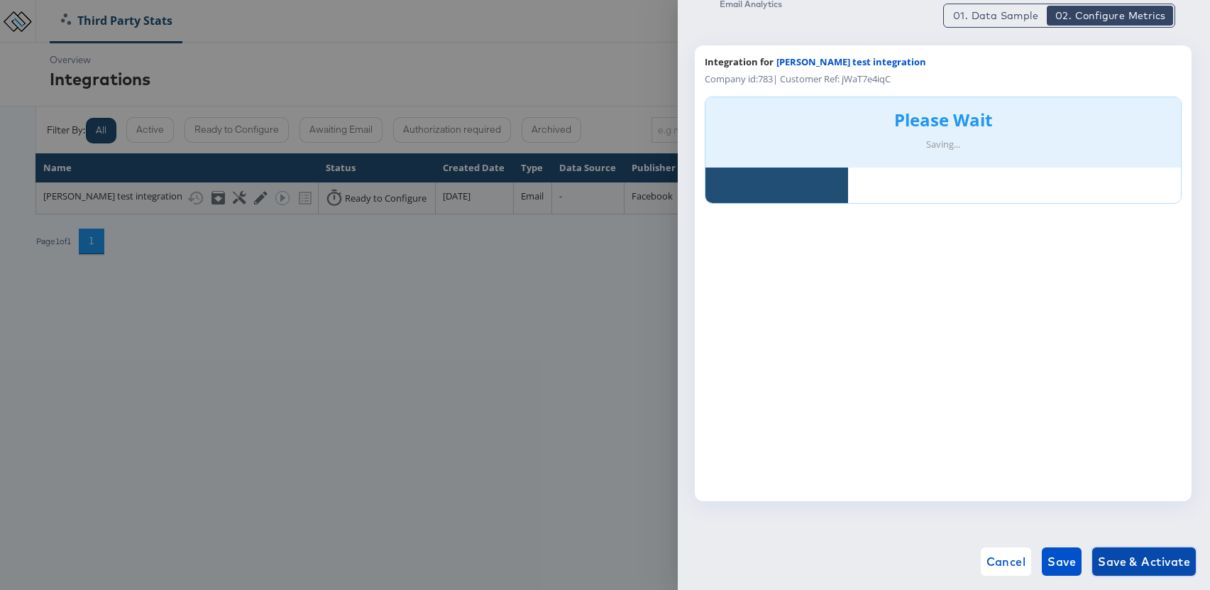
scroll to position [43, 0]
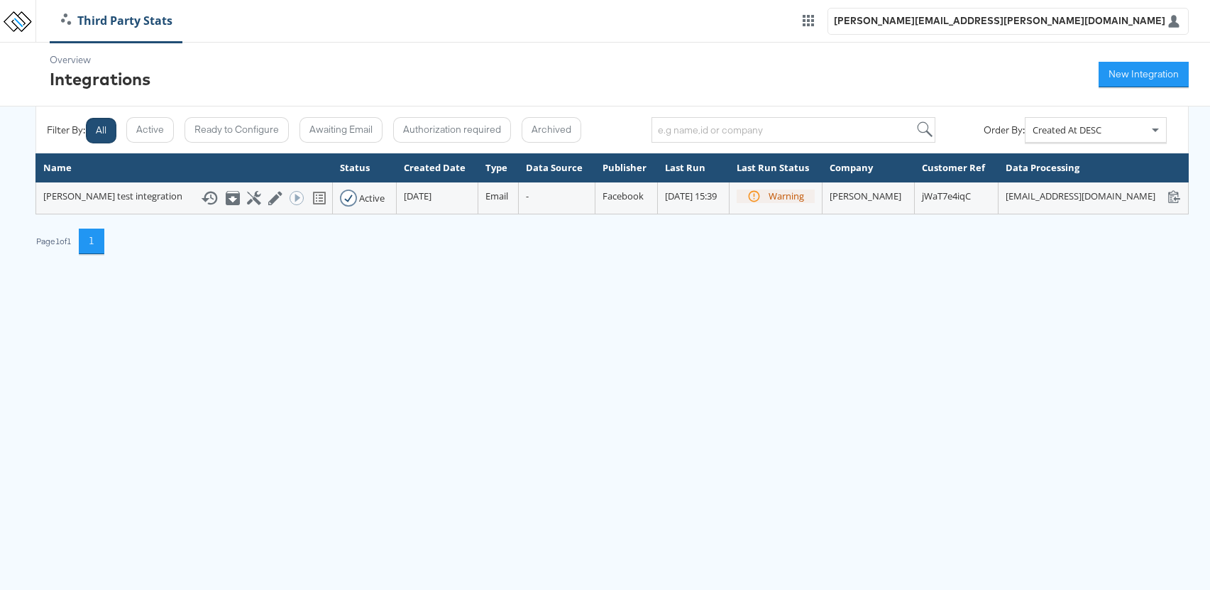
click at [769, 275] on html "Third Party Stats anusha.narayanan@kargo.com Overview Integrations New Integrat…" at bounding box center [605, 137] width 1210 height 275
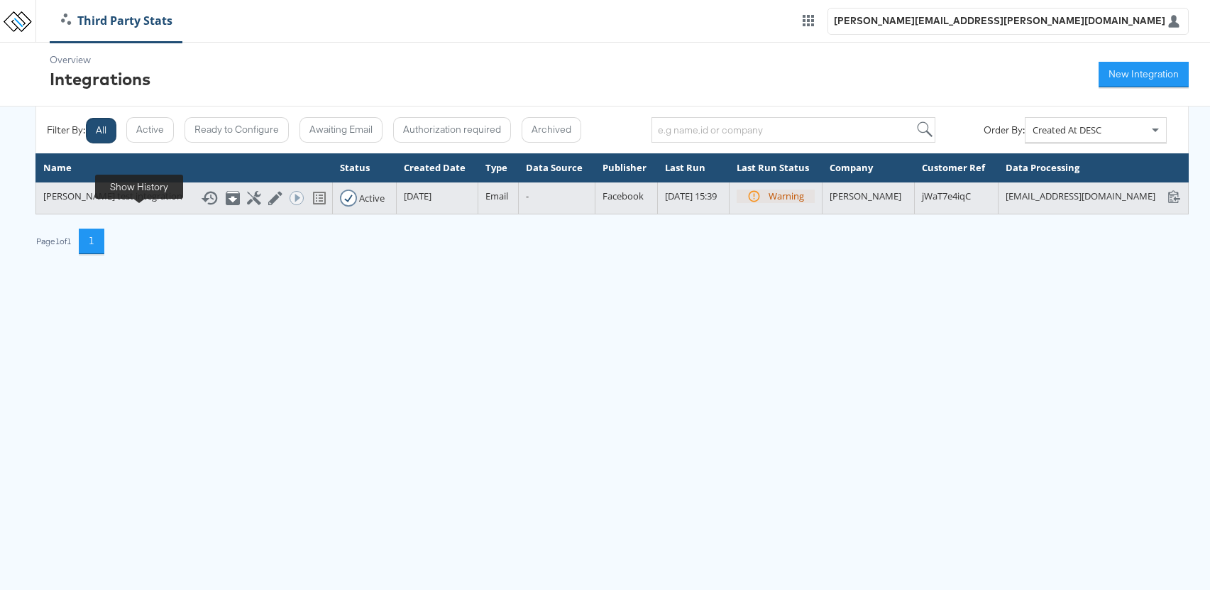
click at [201, 207] on icon at bounding box center [209, 198] width 17 height 17
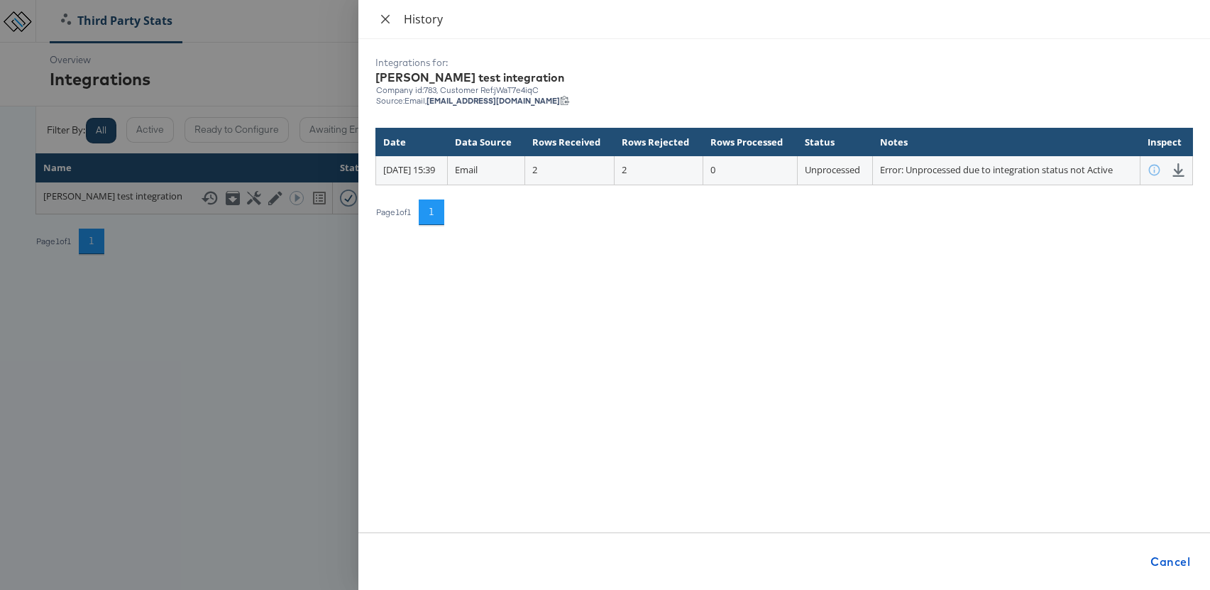
click at [391, 20] on button "Close" at bounding box center [385, 19] width 20 height 13
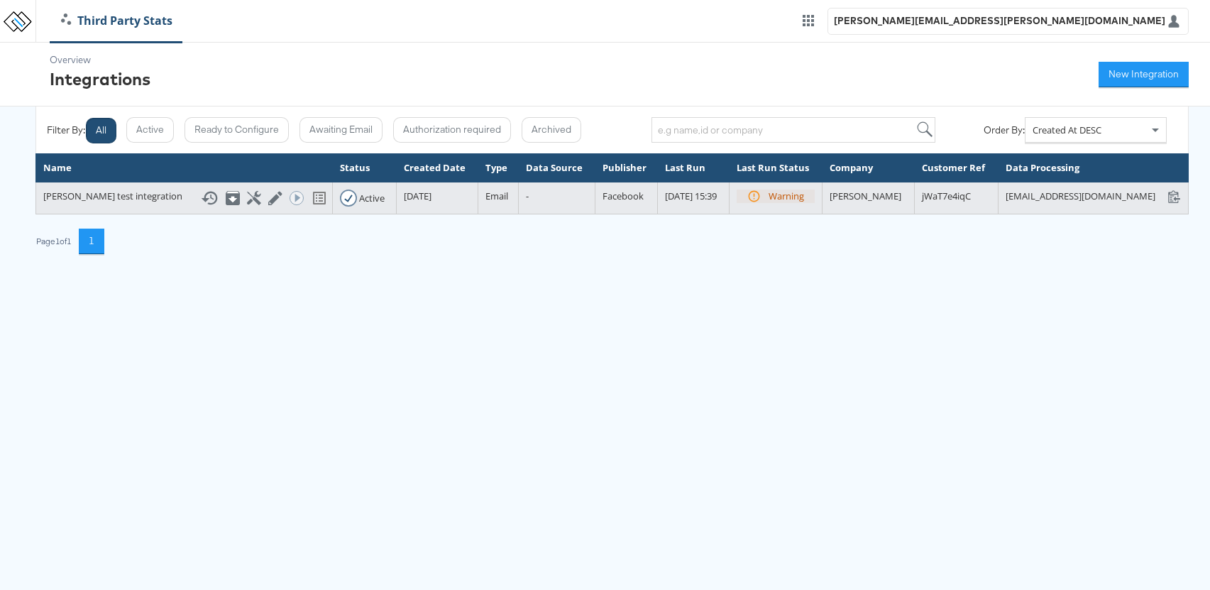
click at [1011, 203] on div "stats+anushatestintegration_jWaT7e4iqC@stitcherads.com stats+anushatestintegrat…" at bounding box center [1093, 196] width 175 height 13
copy div "[EMAIL_ADDRESS][DOMAIN_NAME]"
click at [211, 198] on rect at bounding box center [211, 196] width 1 height 4
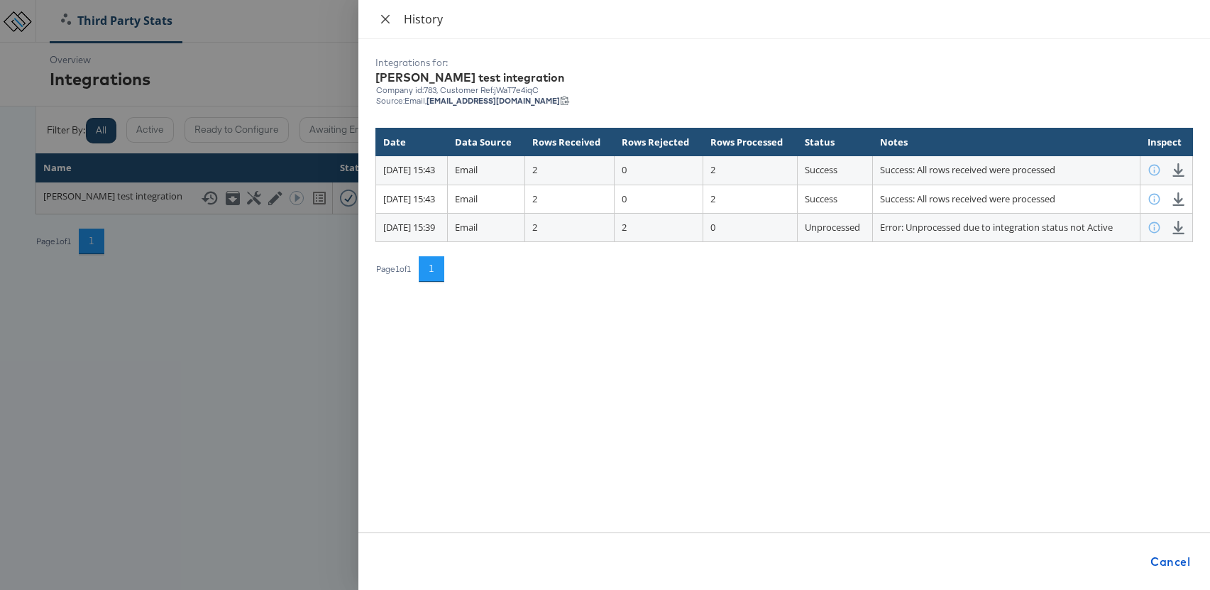
click at [387, 21] on icon "close" at bounding box center [385, 18] width 9 height 9
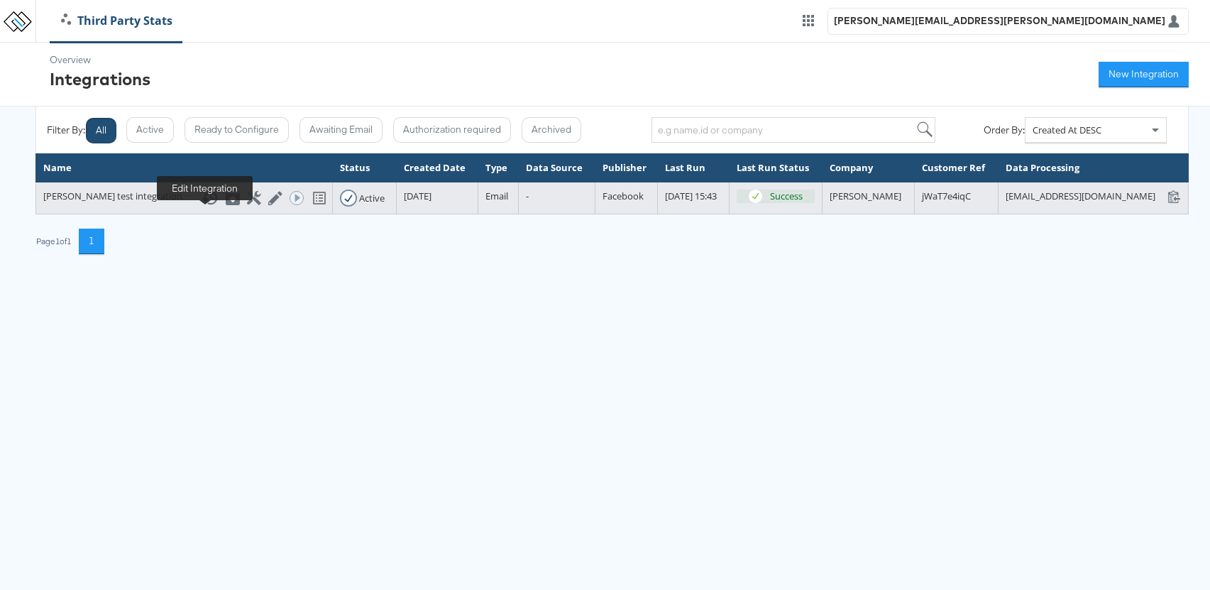
click at [268, 205] on icon at bounding box center [274, 198] width 13 height 13
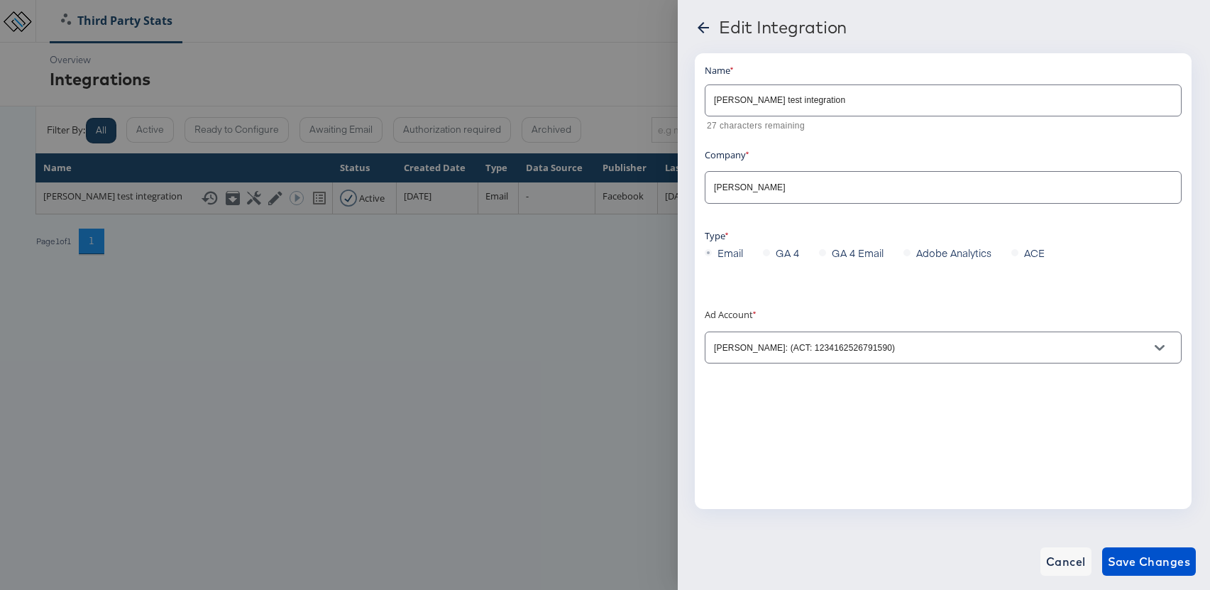
click at [824, 99] on input "[PERSON_NAME] test integration" at bounding box center [944, 94] width 476 height 31
type input "[PERSON_NAME] test integration [DATE]"
click at [1175, 553] on span "Save Changes" at bounding box center [1149, 561] width 83 height 20
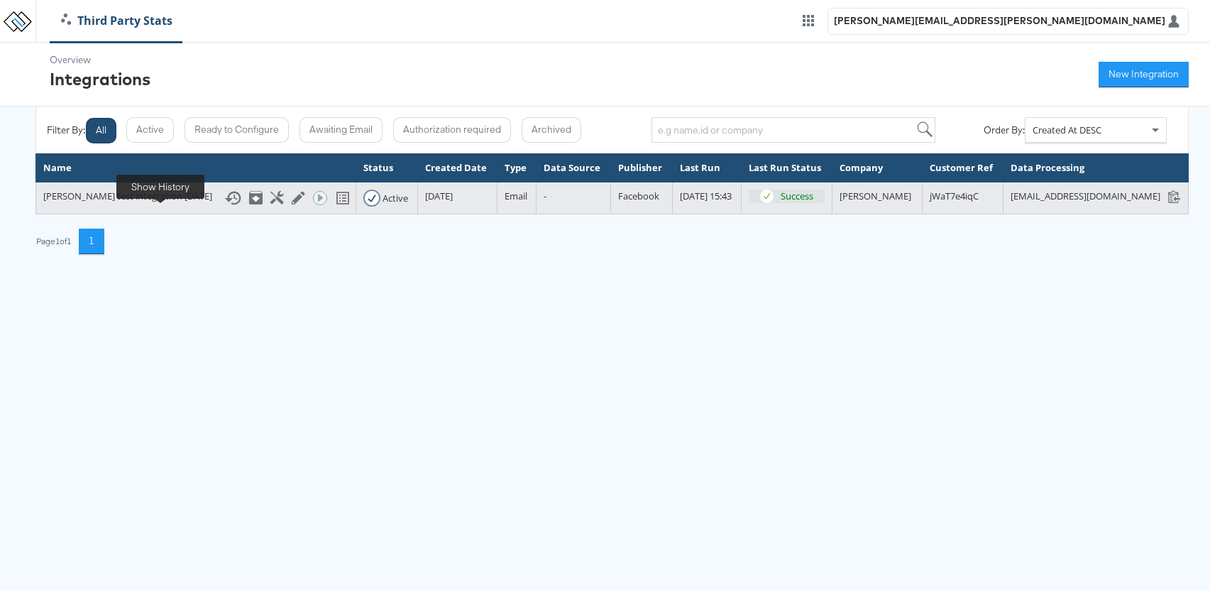
click at [224, 207] on icon at bounding box center [232, 198] width 17 height 17
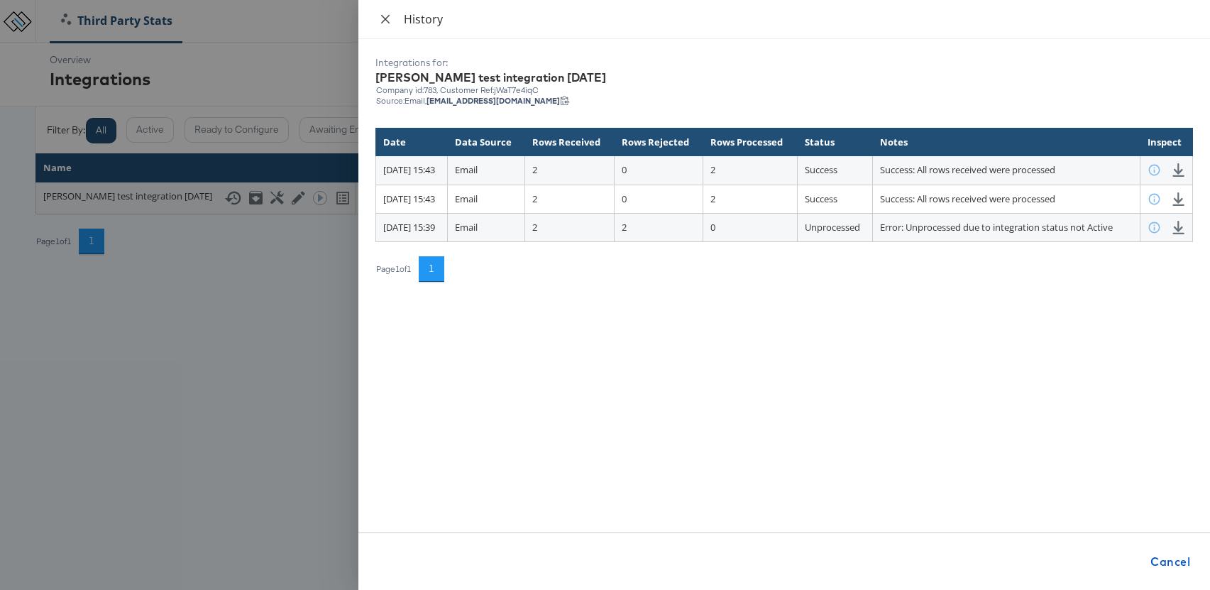
click at [388, 14] on icon "close" at bounding box center [385, 18] width 11 height 11
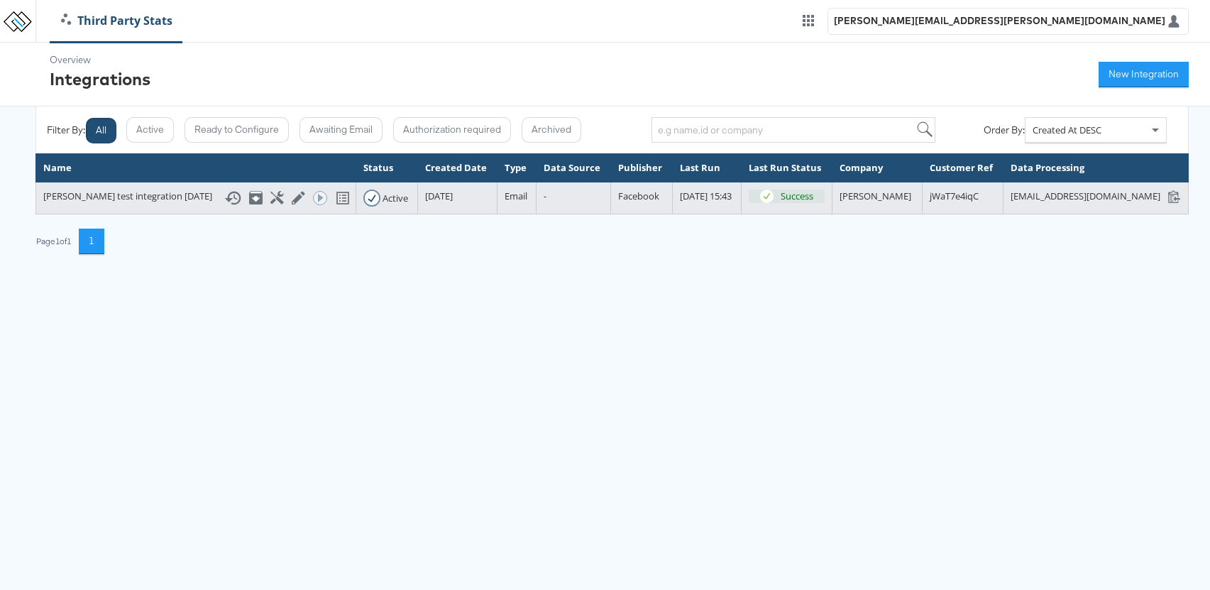
click at [930, 202] on span "jWaT7e4iqC" at bounding box center [954, 196] width 49 height 13
copy span "jWaT7e4iqC"
